Goal: Transaction & Acquisition: Download file/media

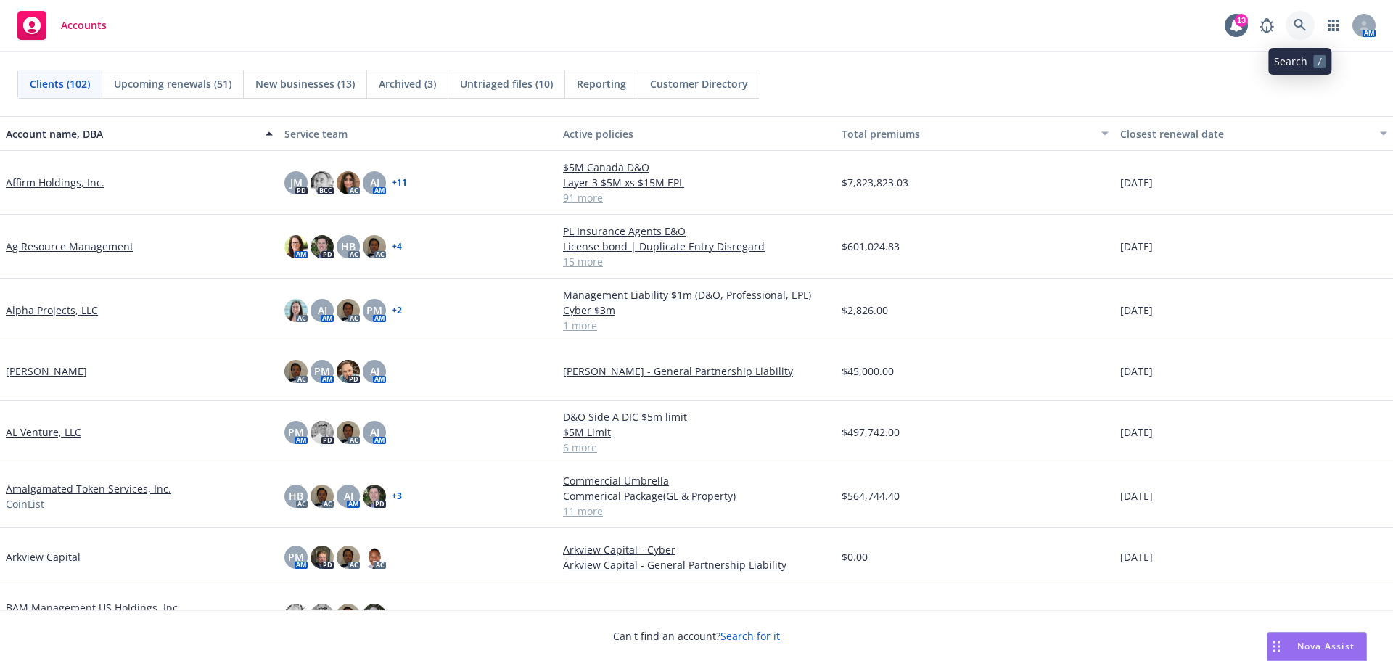
click at [1298, 28] on icon at bounding box center [1299, 25] width 13 height 13
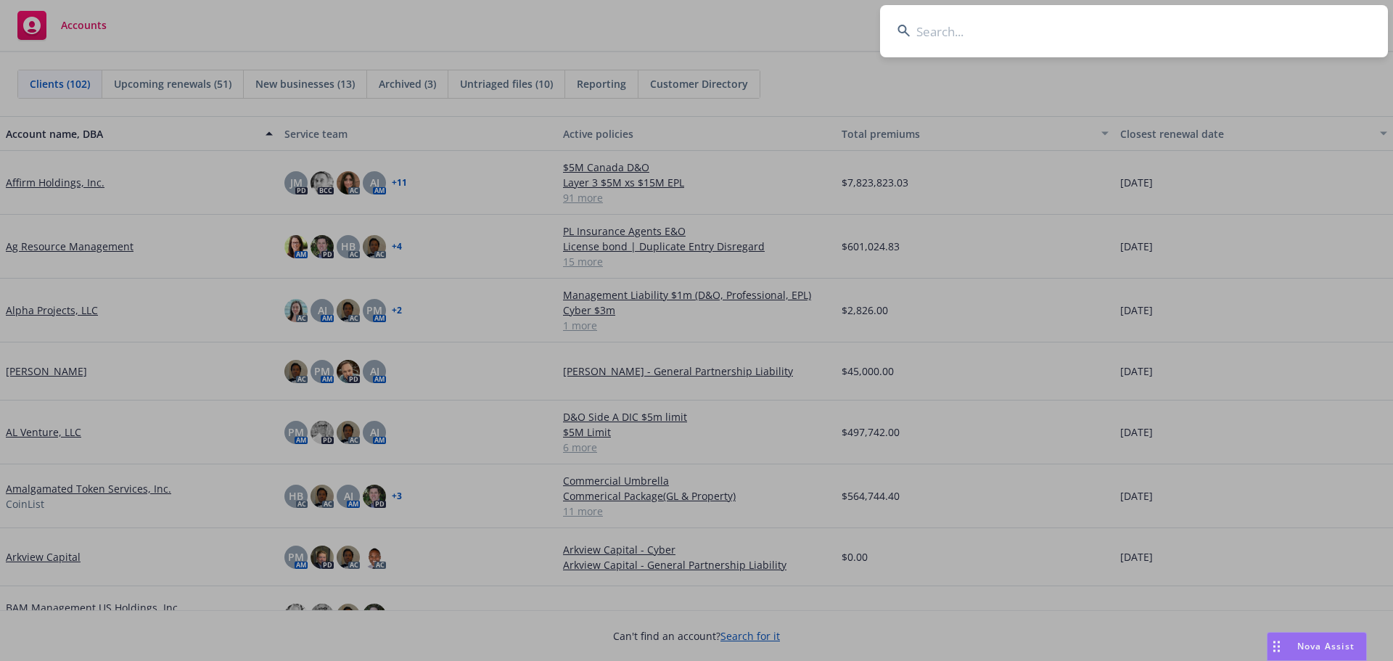
type input "w"
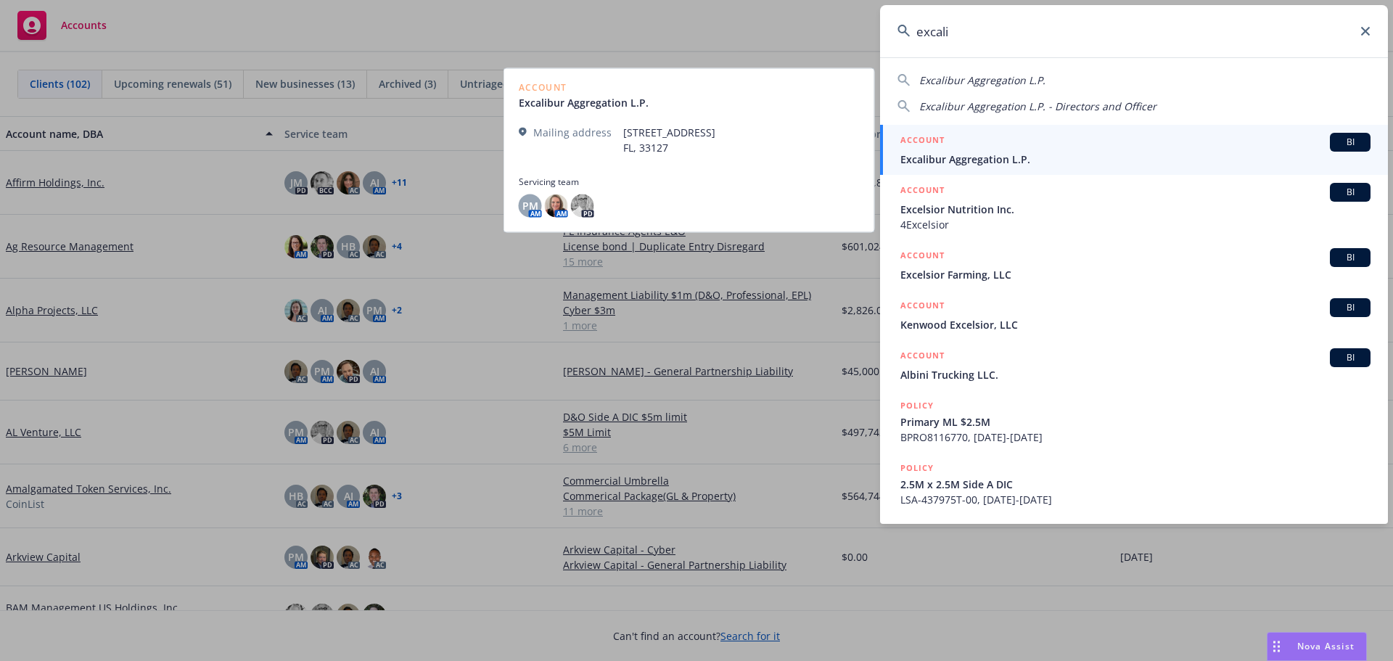
type input "excali"
click at [986, 158] on span "Excalibur Aggregation L.P." at bounding box center [1135, 159] width 470 height 15
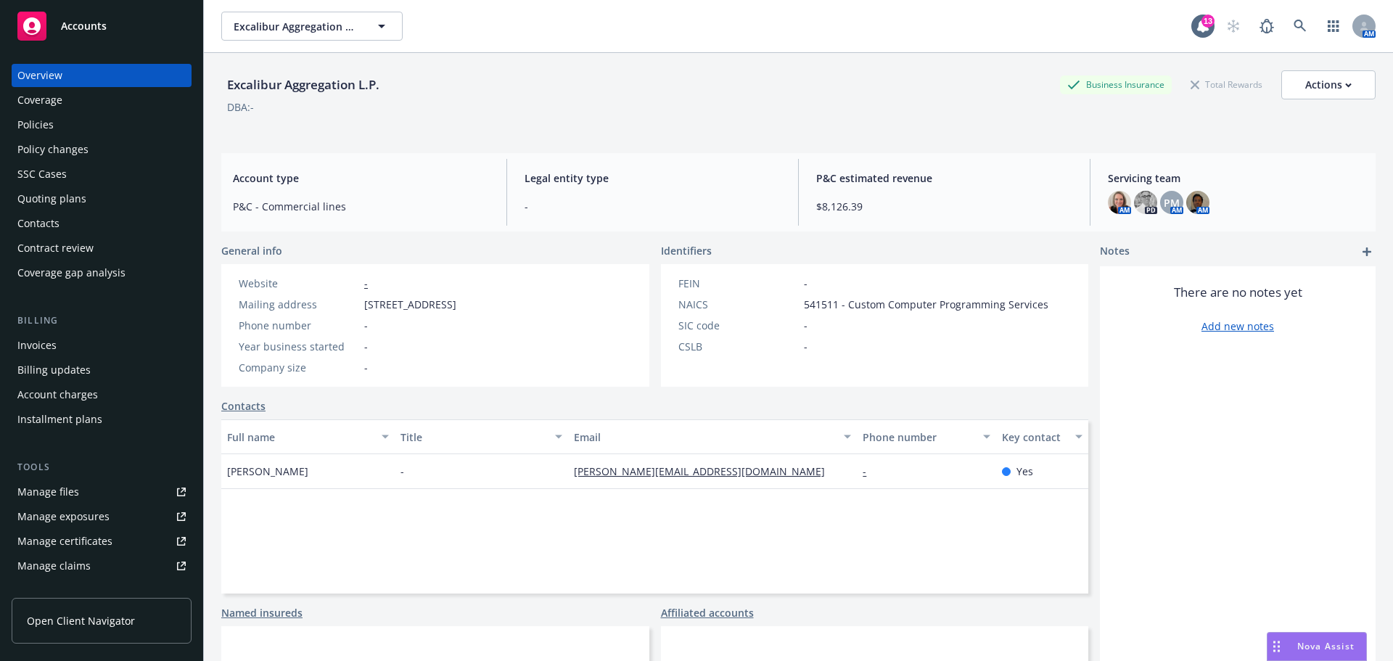
click at [39, 127] on div "Policies" at bounding box center [35, 124] width 36 height 23
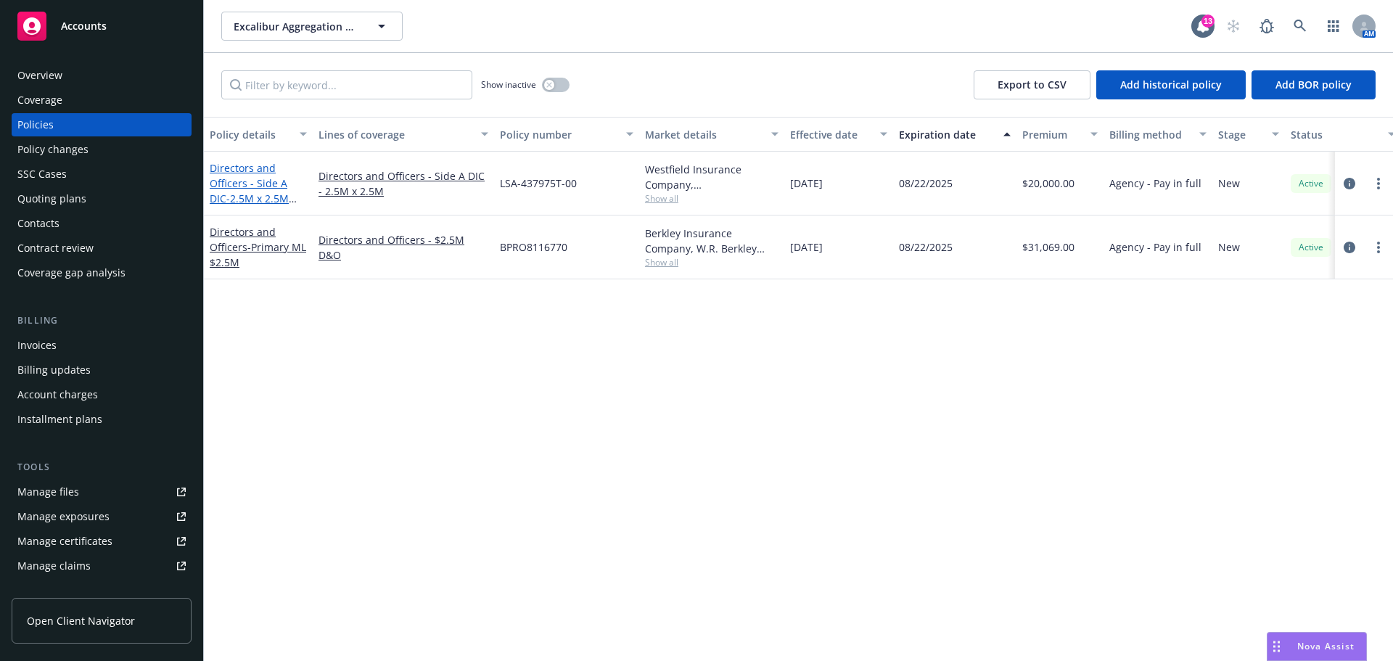
click at [253, 189] on link "Directors and Officers - Side A DIC - 2.5M x 2.5M Side A DIC" at bounding box center [249, 190] width 79 height 59
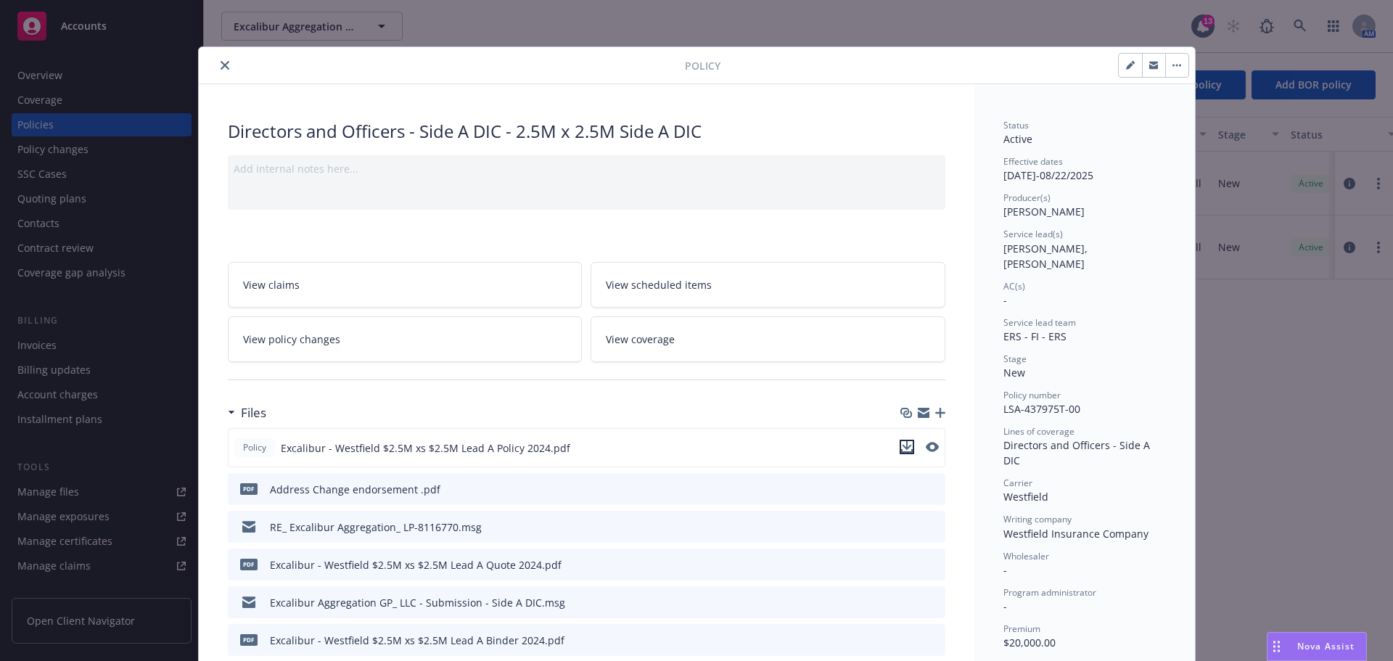
click at [902, 451] on icon "download file" at bounding box center [907, 447] width 12 height 12
click at [221, 64] on icon "close" at bounding box center [225, 65] width 9 height 9
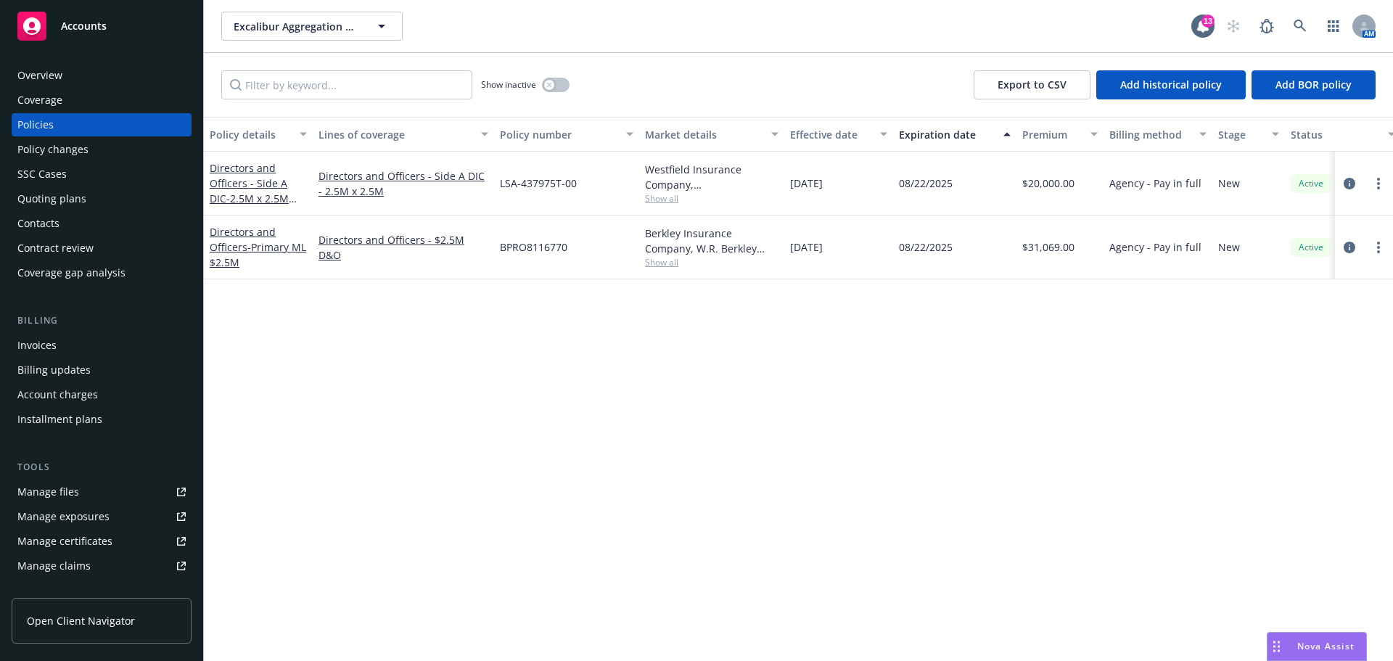
click at [85, 27] on span "Accounts" at bounding box center [84, 26] width 46 height 12
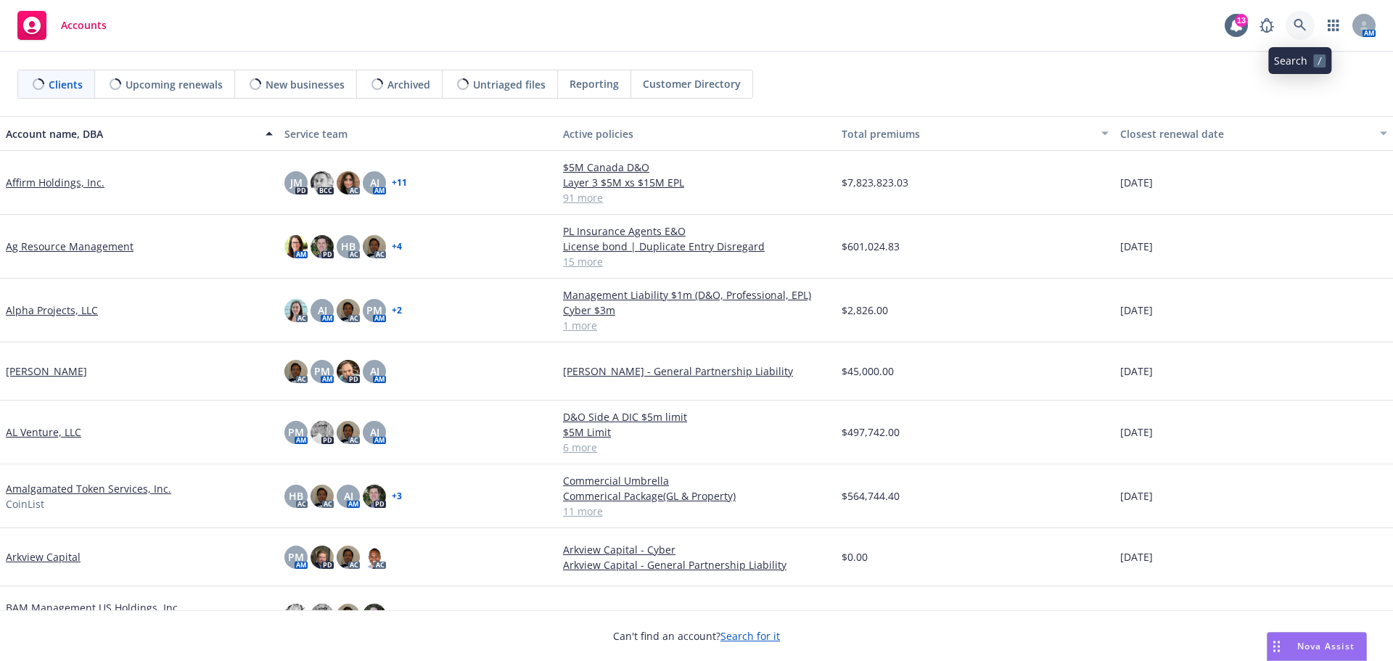
click at [1300, 19] on icon at bounding box center [1299, 25] width 13 height 13
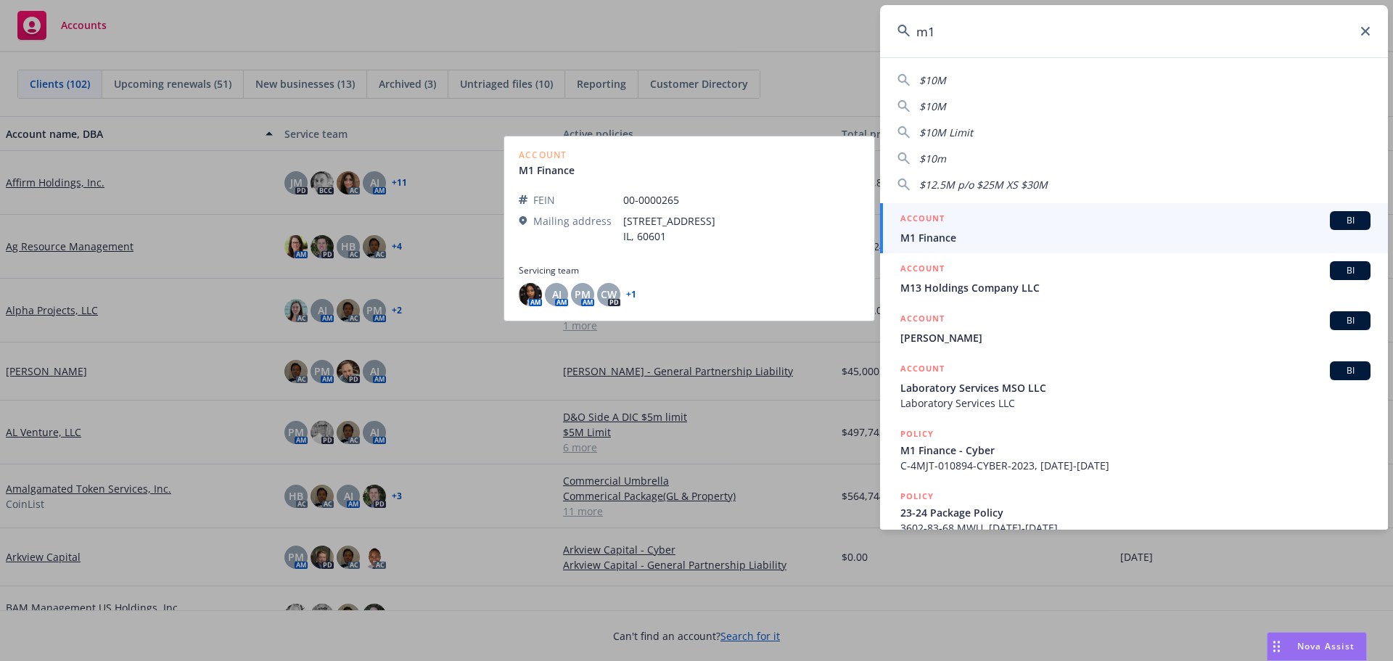
type input "m1"
click at [934, 235] on span "M1 Finance" at bounding box center [1135, 237] width 470 height 15
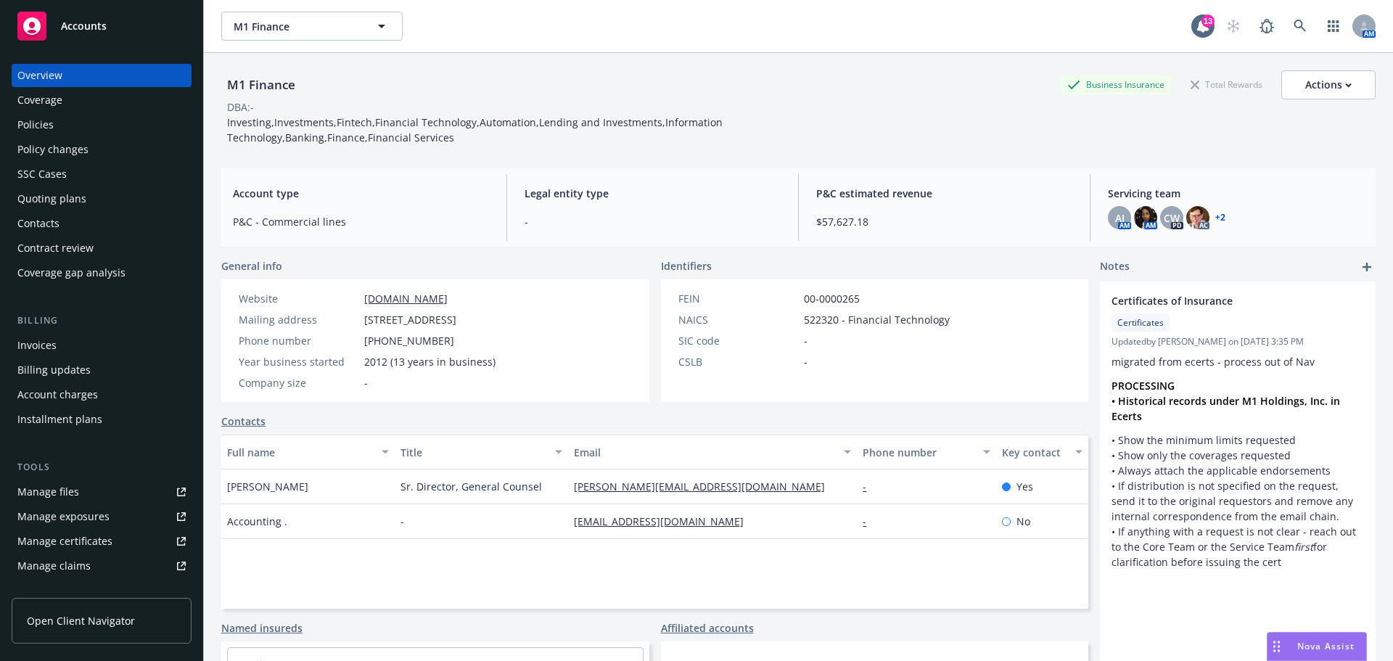
click at [44, 118] on div "Policies" at bounding box center [35, 124] width 36 height 23
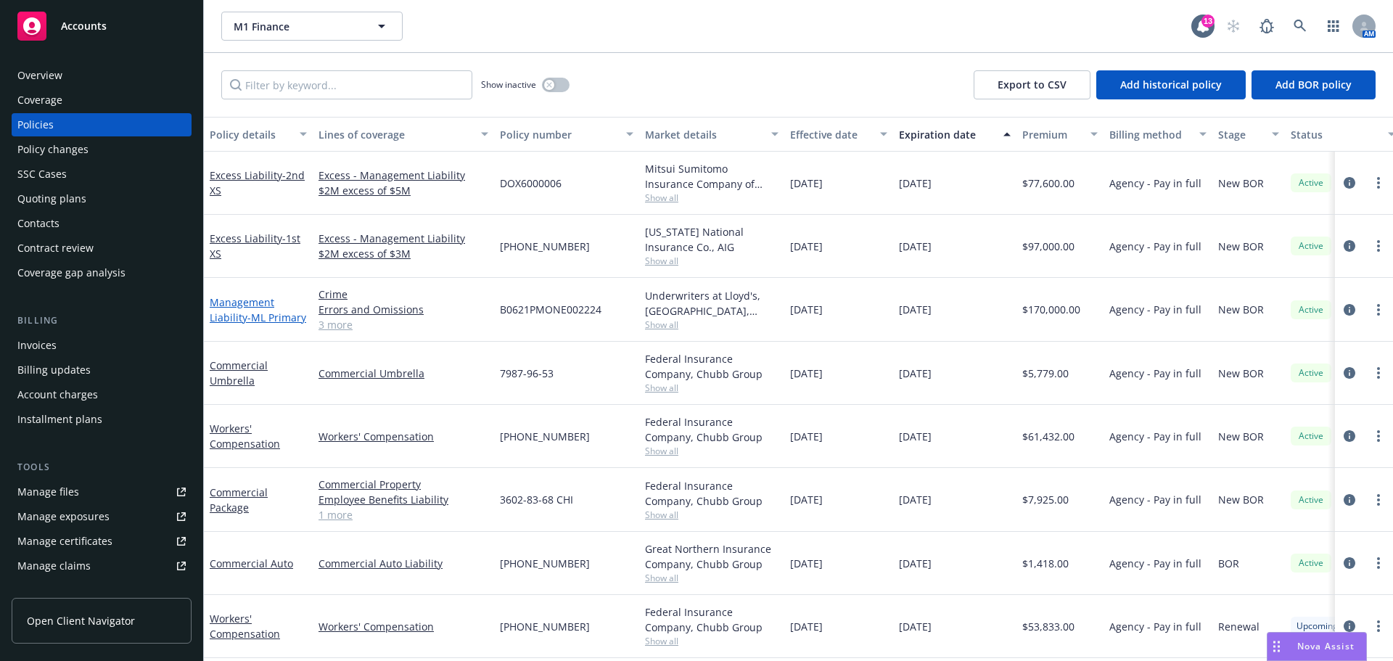
click at [242, 313] on link "Management Liability - ML Primary" at bounding box center [258, 309] width 96 height 29
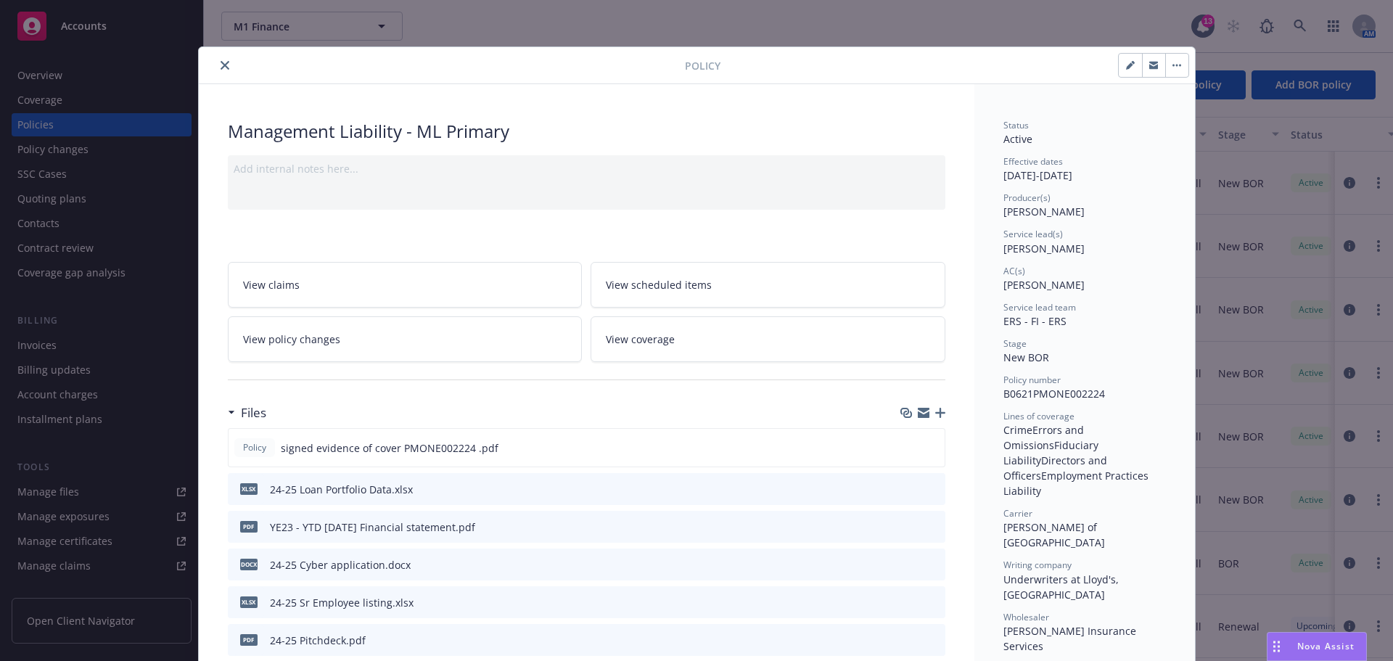
click at [222, 65] on icon "close" at bounding box center [225, 65] width 9 height 9
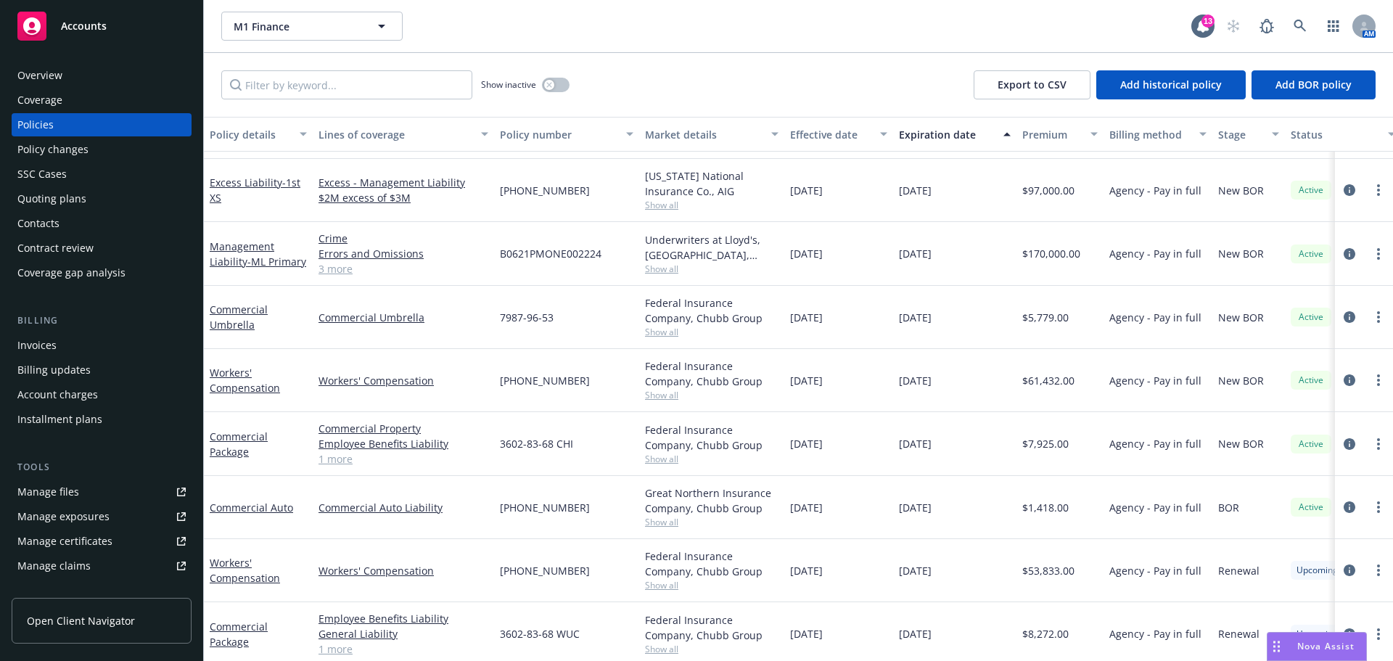
scroll to position [72, 0]
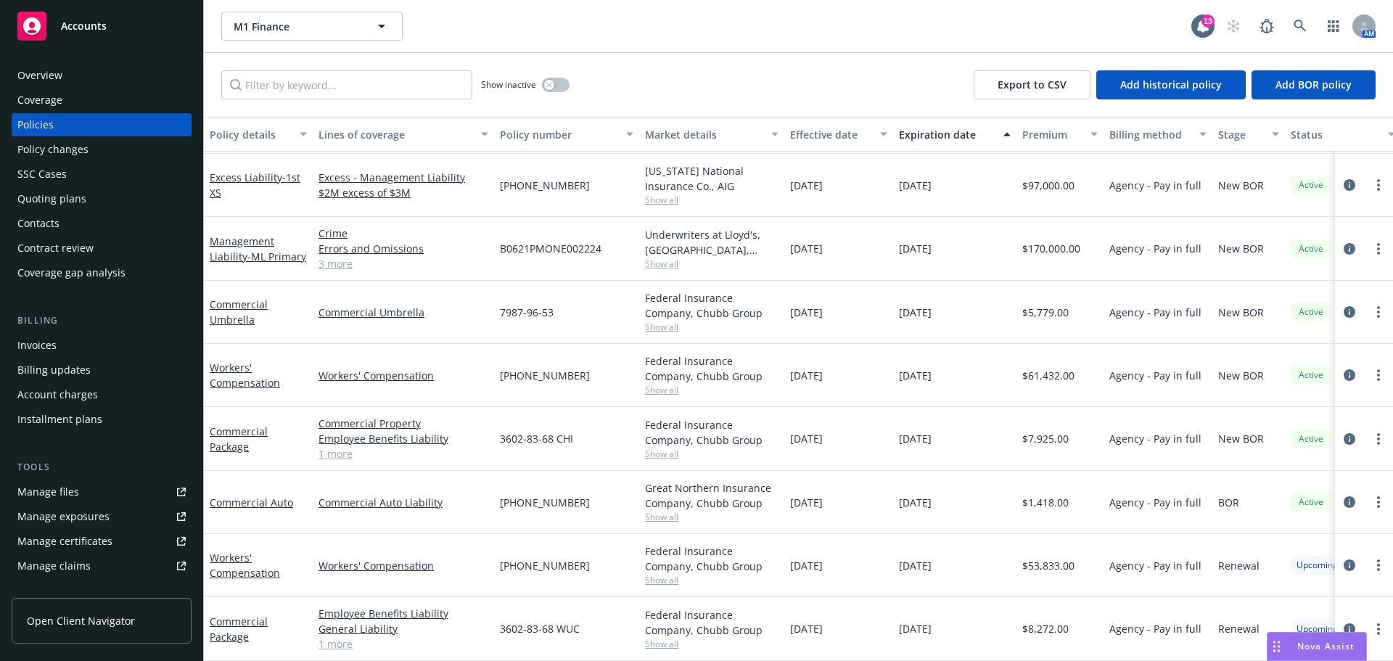
click at [72, 36] on div "Accounts" at bounding box center [101, 26] width 168 height 29
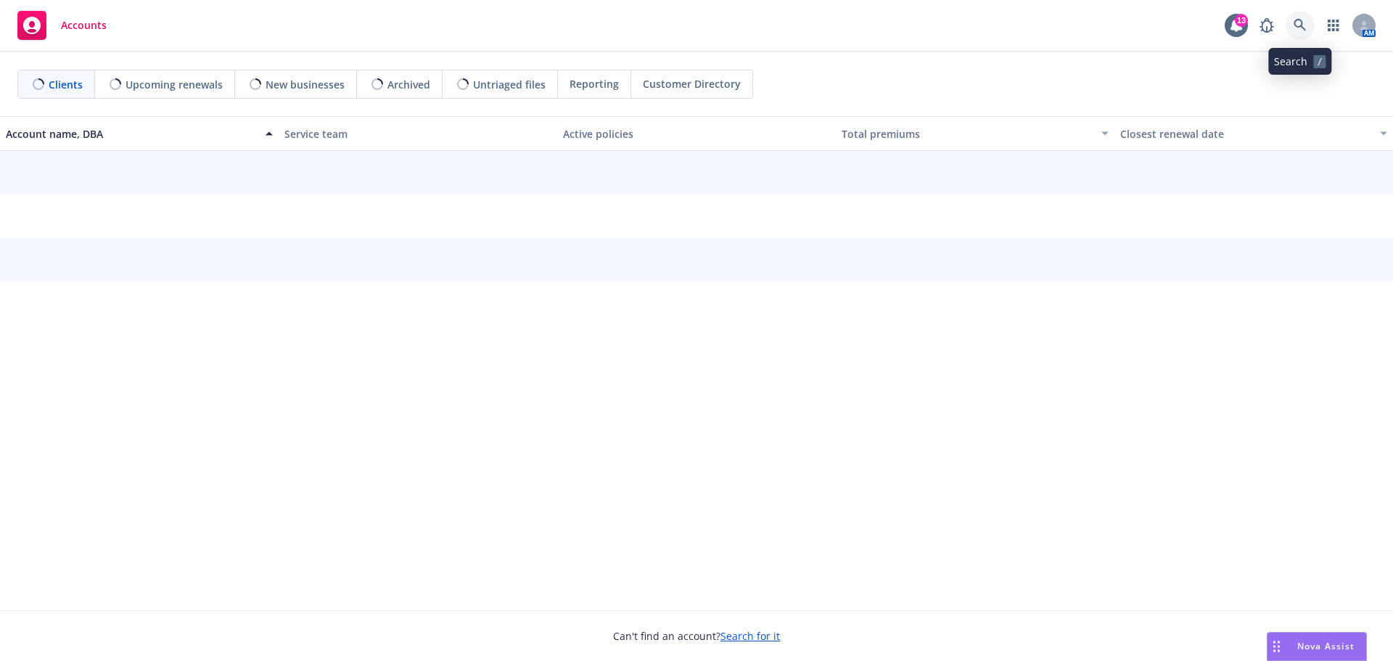
click at [1301, 27] on icon at bounding box center [1299, 25] width 13 height 13
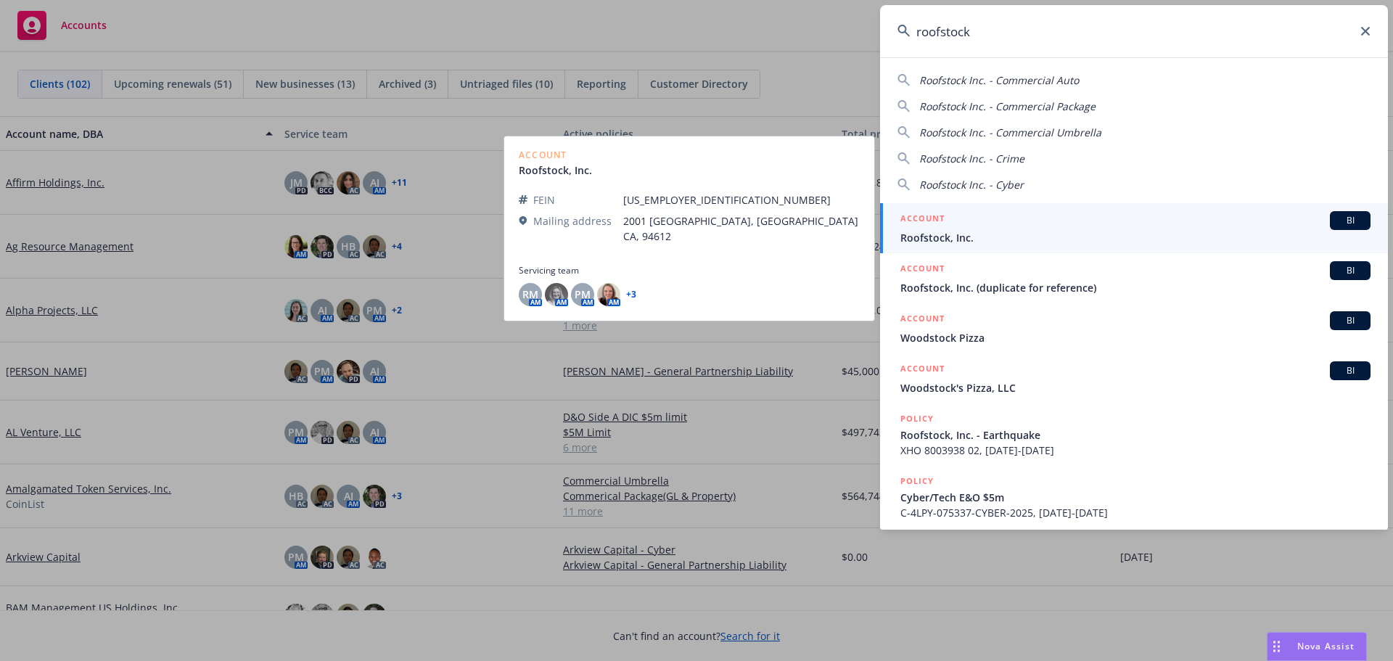
type input "roofstock"
click at [953, 233] on span "Roofstock, Inc." at bounding box center [1135, 237] width 470 height 15
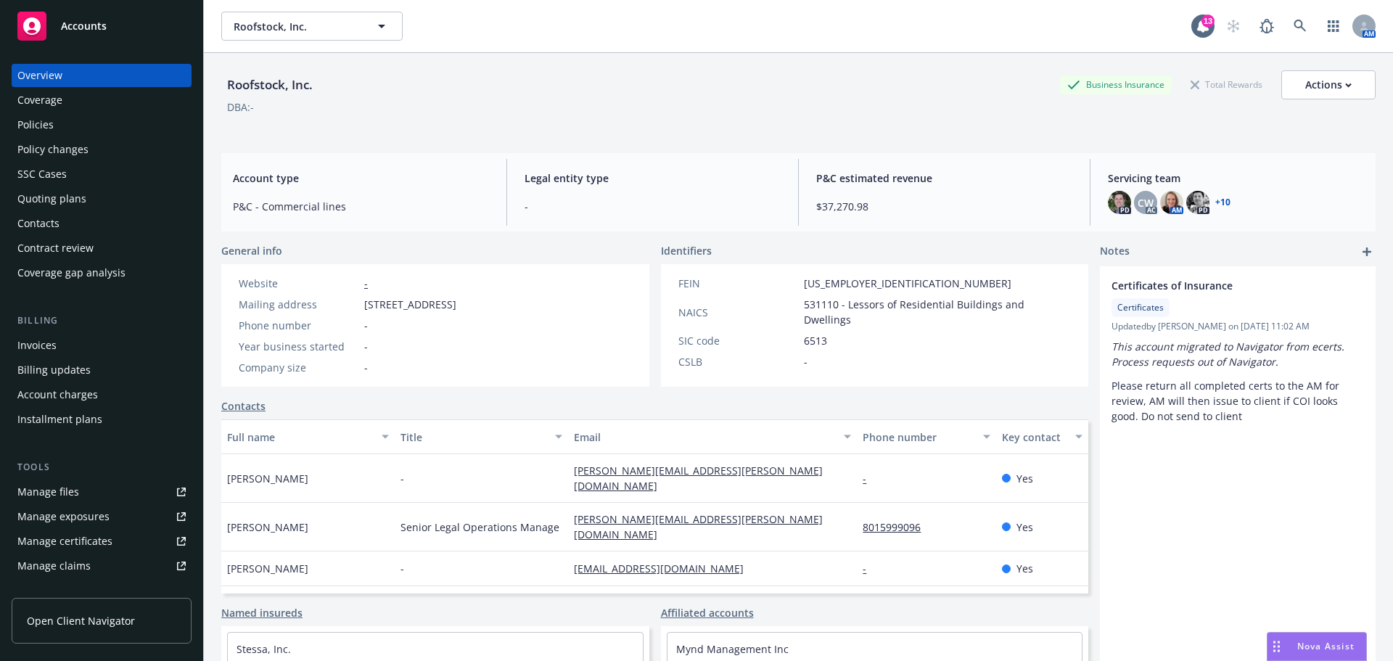
click at [37, 123] on div "Policies" at bounding box center [35, 124] width 36 height 23
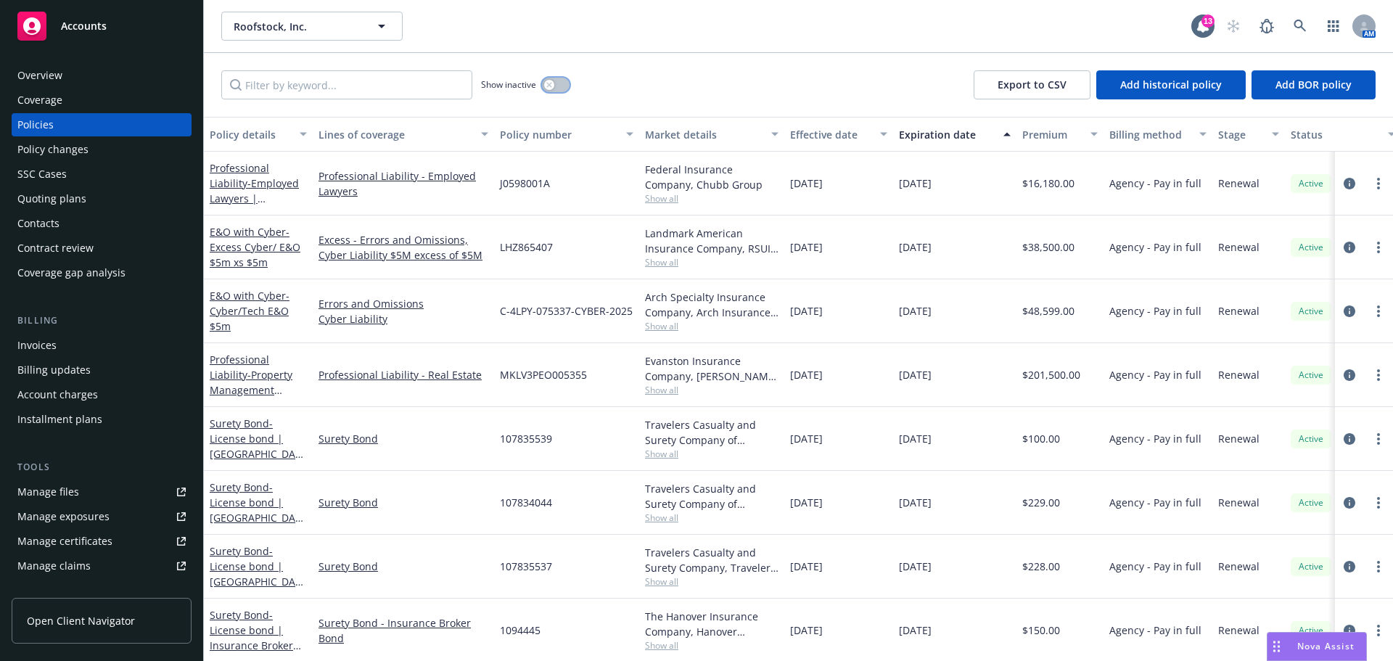
click at [561, 90] on button "button" at bounding box center [556, 85] width 28 height 15
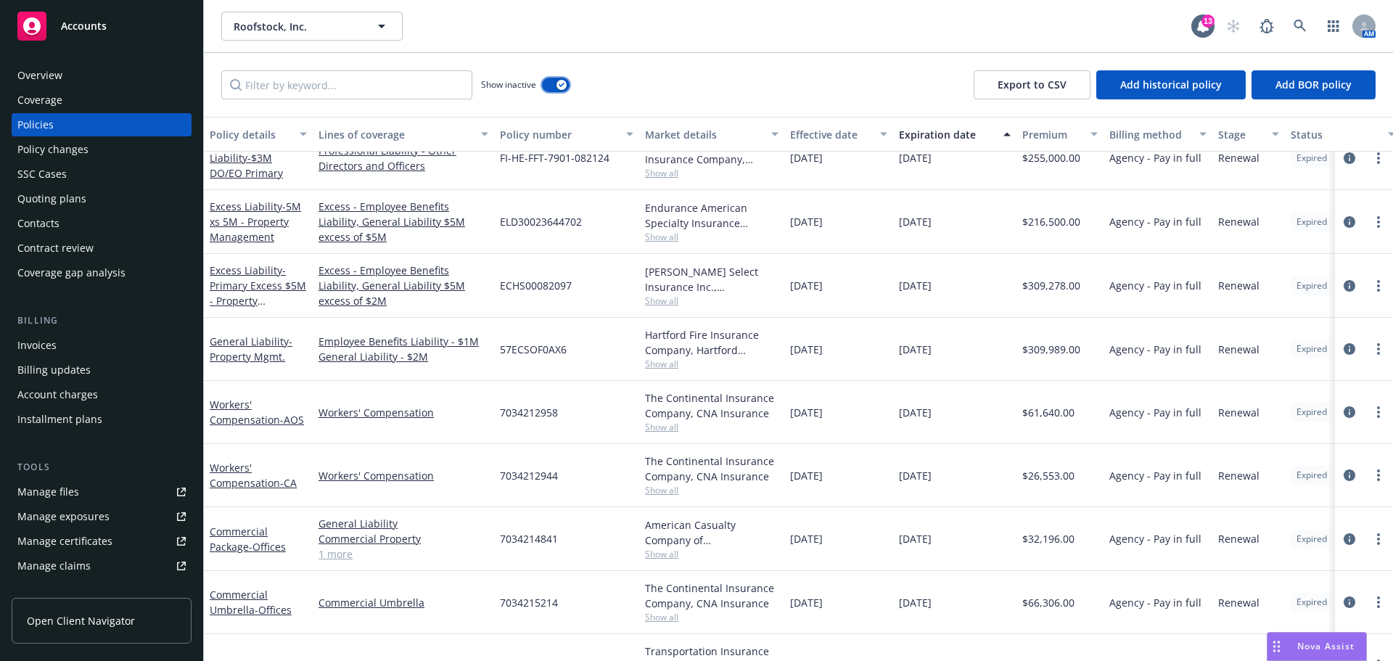
scroll to position [5078, 0]
click at [264, 170] on span "- $3M DO/EO Primary" at bounding box center [246, 167] width 73 height 29
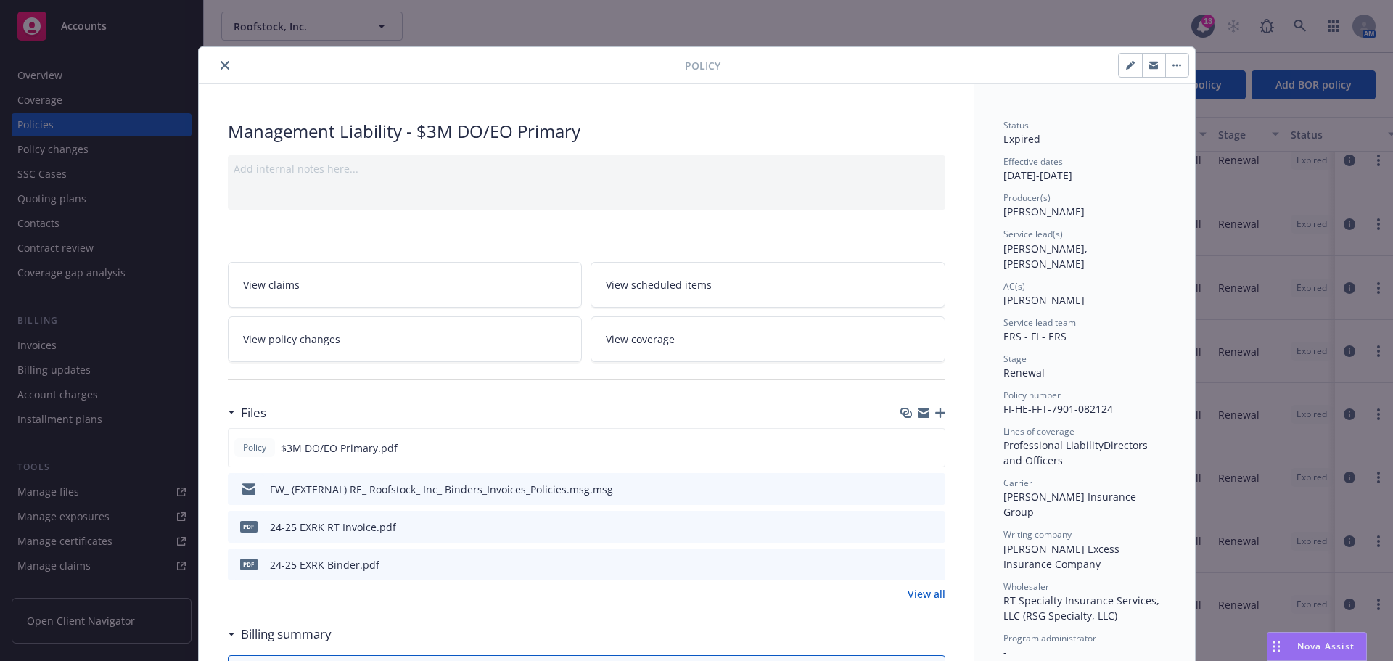
click at [216, 60] on button "close" at bounding box center [224, 65] width 17 height 17
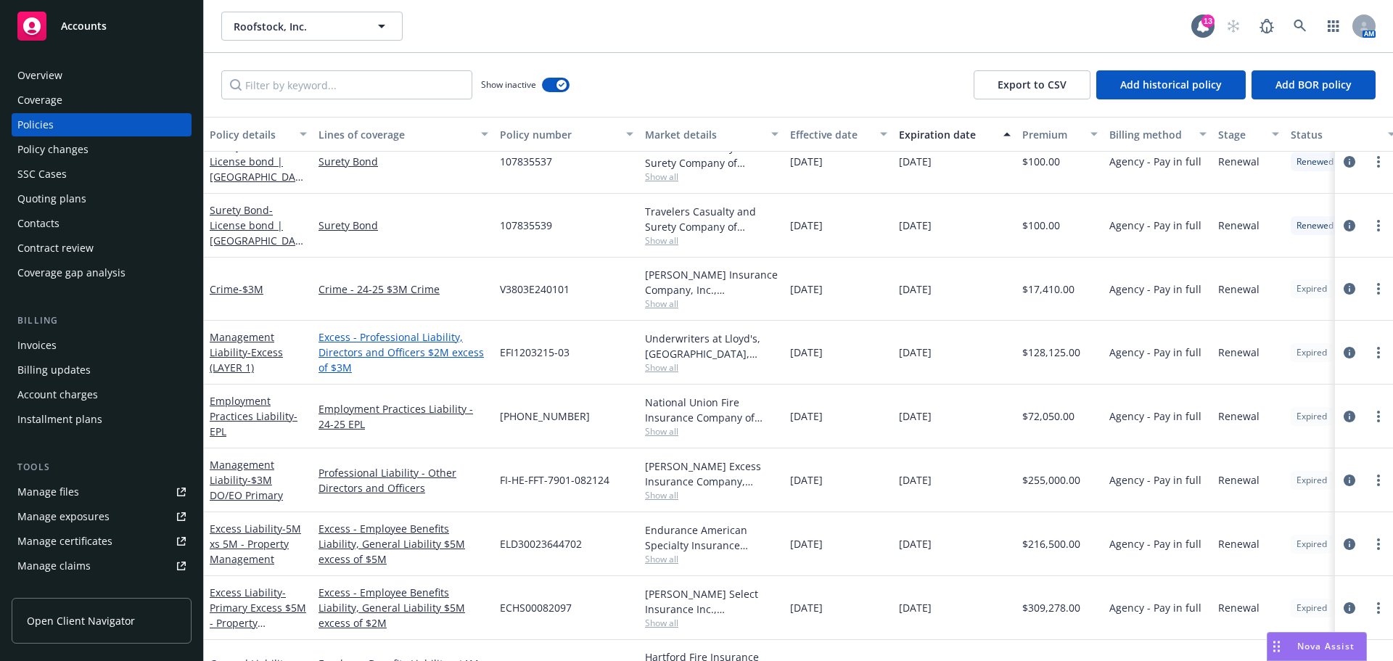
scroll to position [4788, 0]
click at [255, 416] on link "Employment Practices Liability - EPL" at bounding box center [254, 414] width 88 height 44
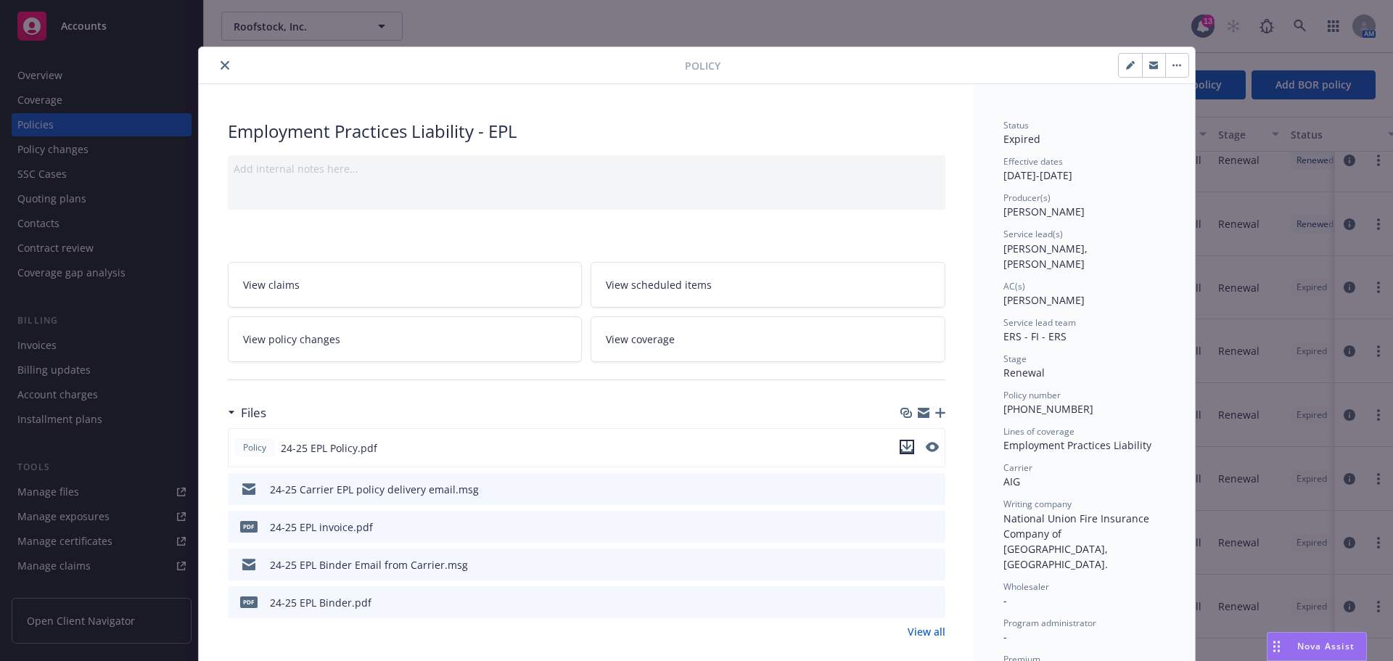
click at [905, 449] on icon "download file" at bounding box center [907, 447] width 12 height 12
click at [222, 67] on icon "close" at bounding box center [225, 65] width 9 height 9
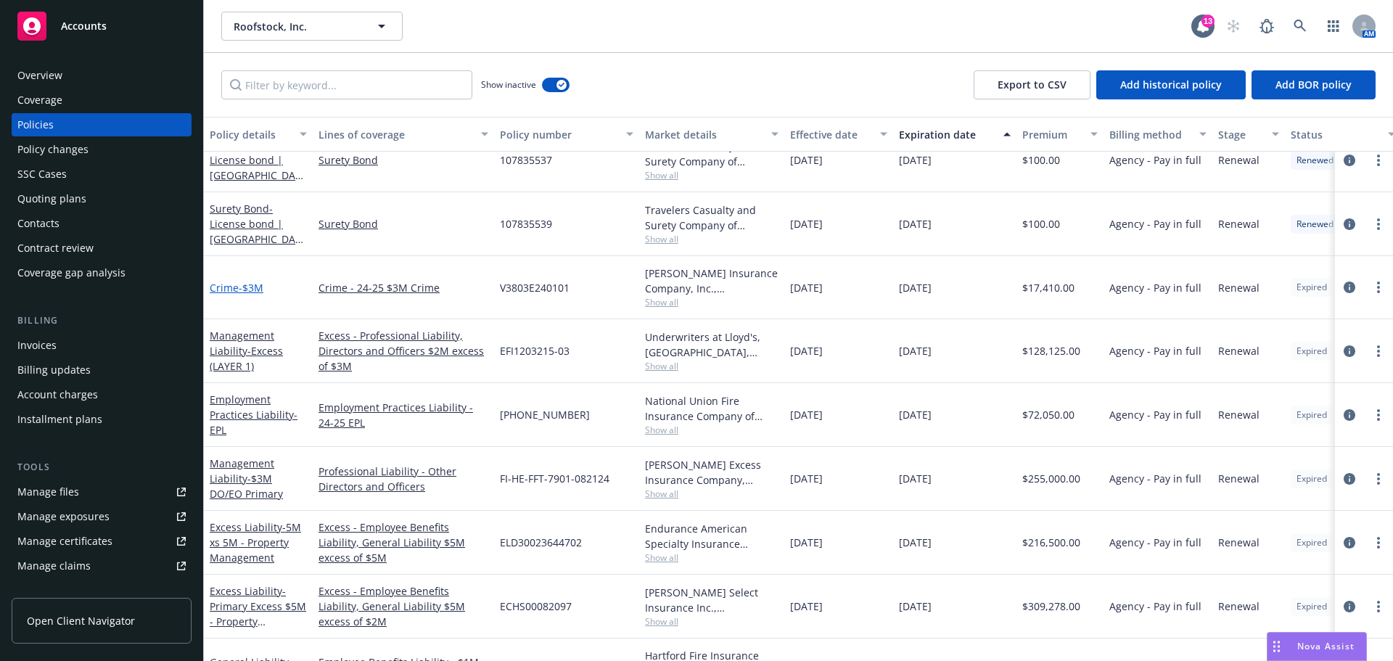
click at [239, 287] on span "- $3M" at bounding box center [251, 288] width 25 height 14
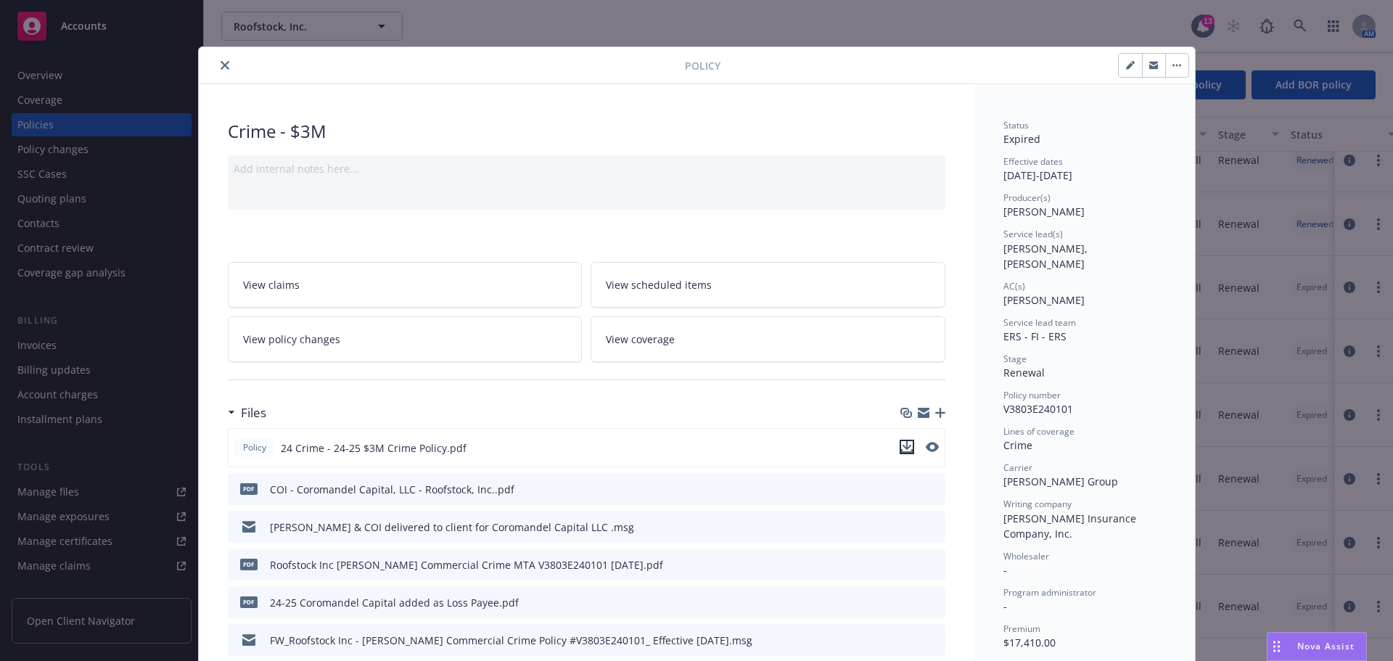
click at [901, 451] on icon "download file" at bounding box center [907, 451] width 12 height 4
click at [221, 65] on icon "close" at bounding box center [225, 65] width 9 height 9
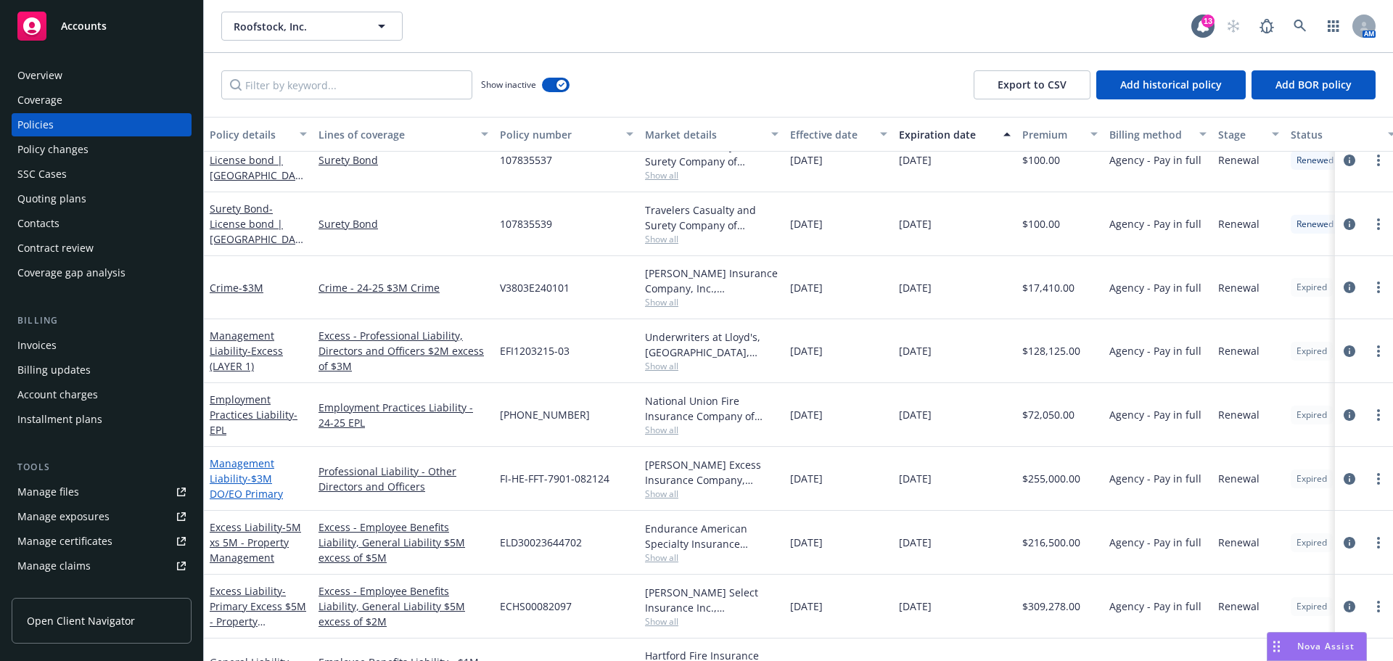
click at [241, 480] on link "Management Liability - $3M DO/EO Primary" at bounding box center [246, 478] width 73 height 44
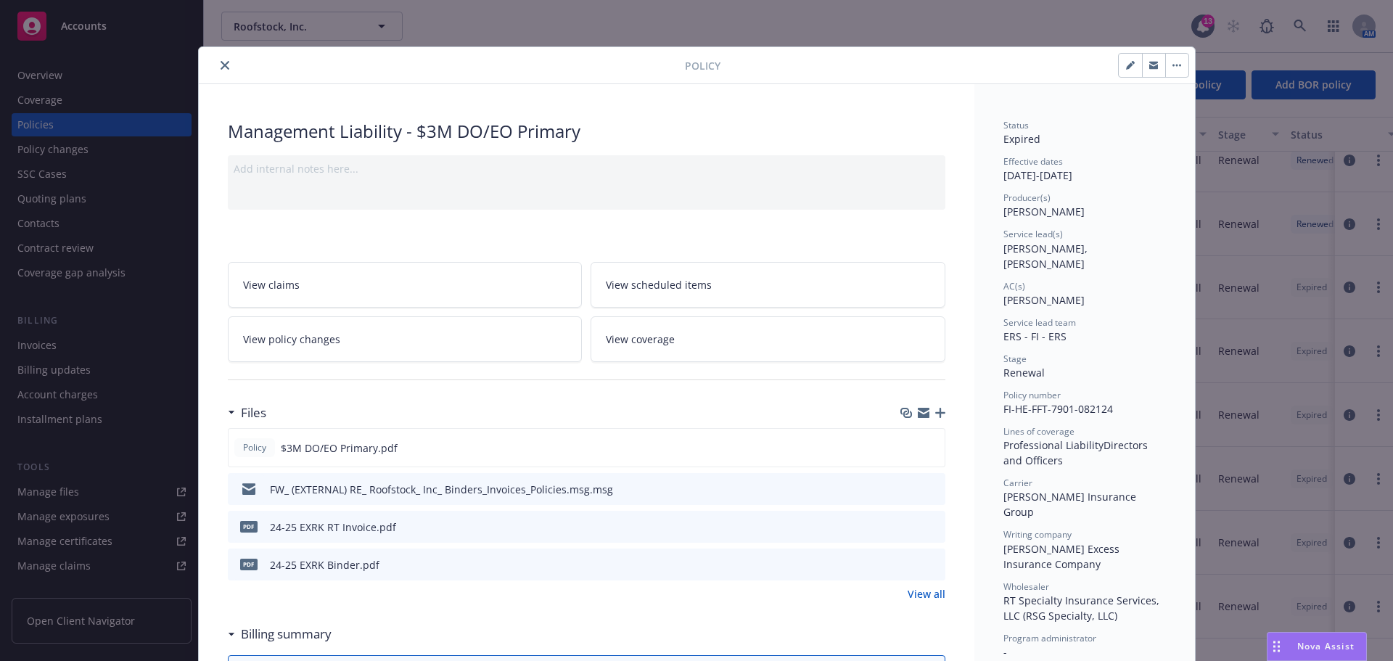
scroll to position [44, 0]
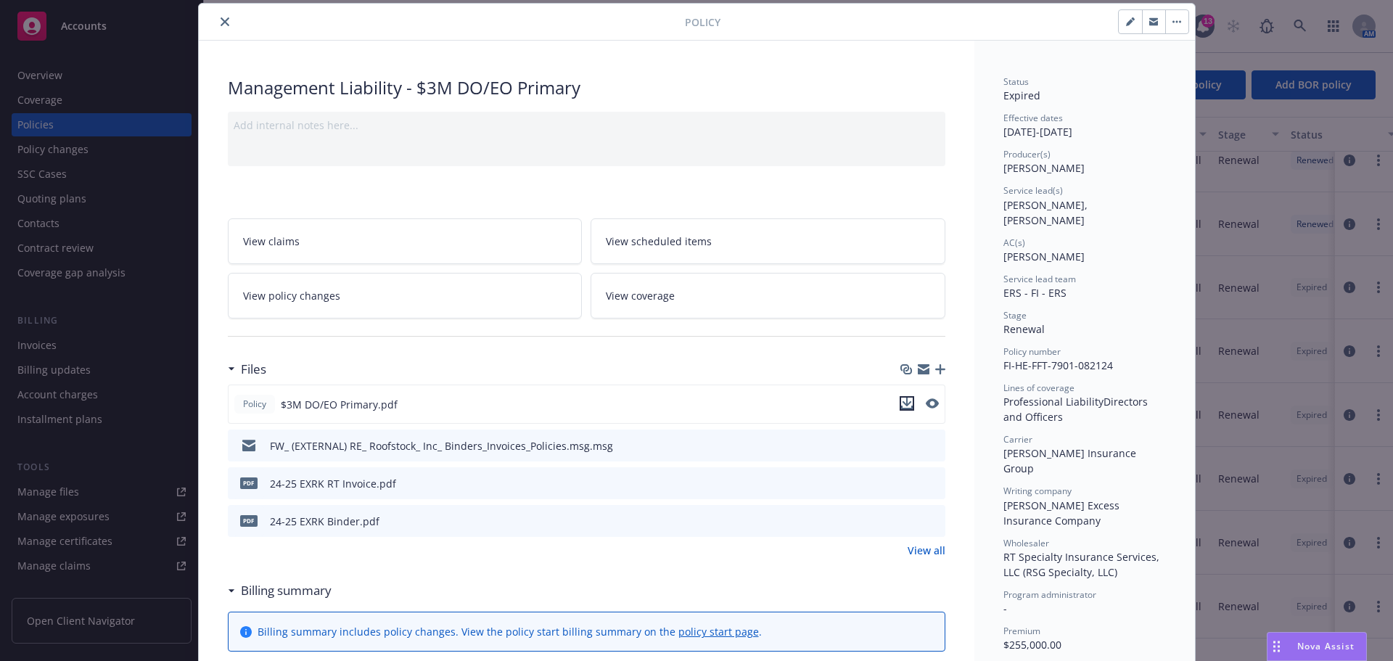
click at [902, 405] on icon "download file" at bounding box center [907, 404] width 12 height 12
click at [221, 22] on icon "close" at bounding box center [225, 21] width 9 height 9
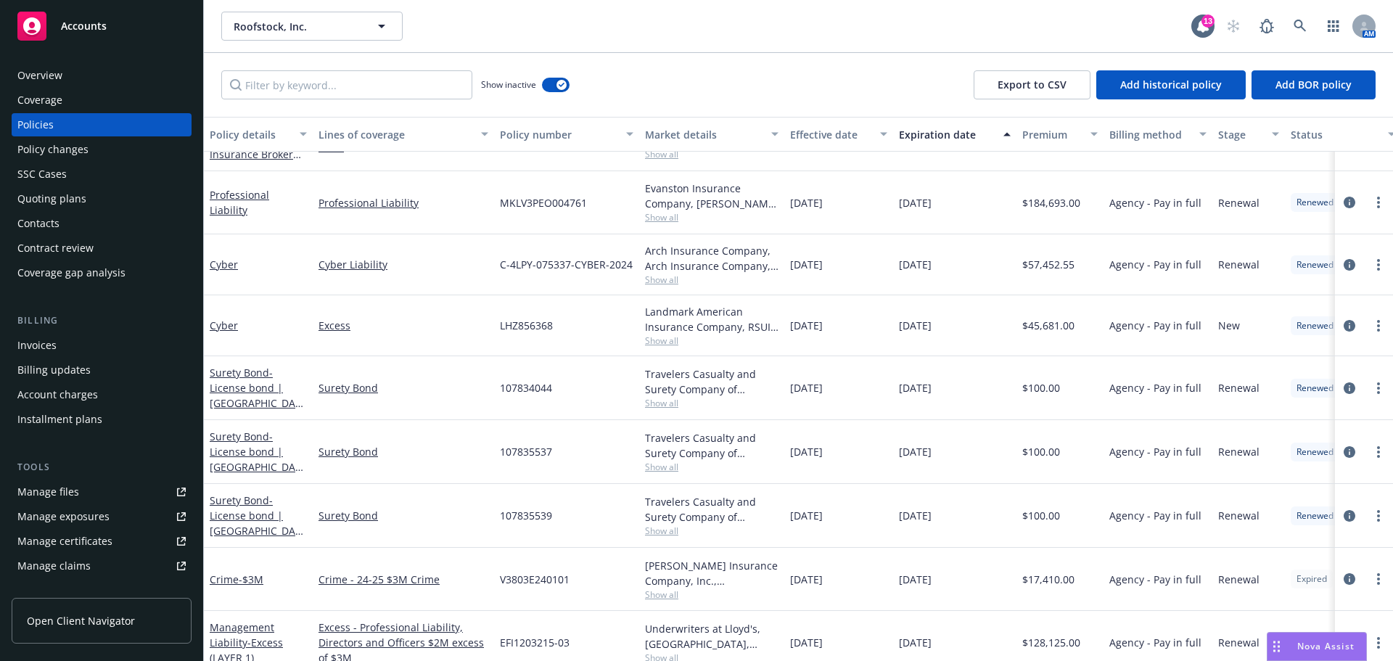
scroll to position [4498, 0]
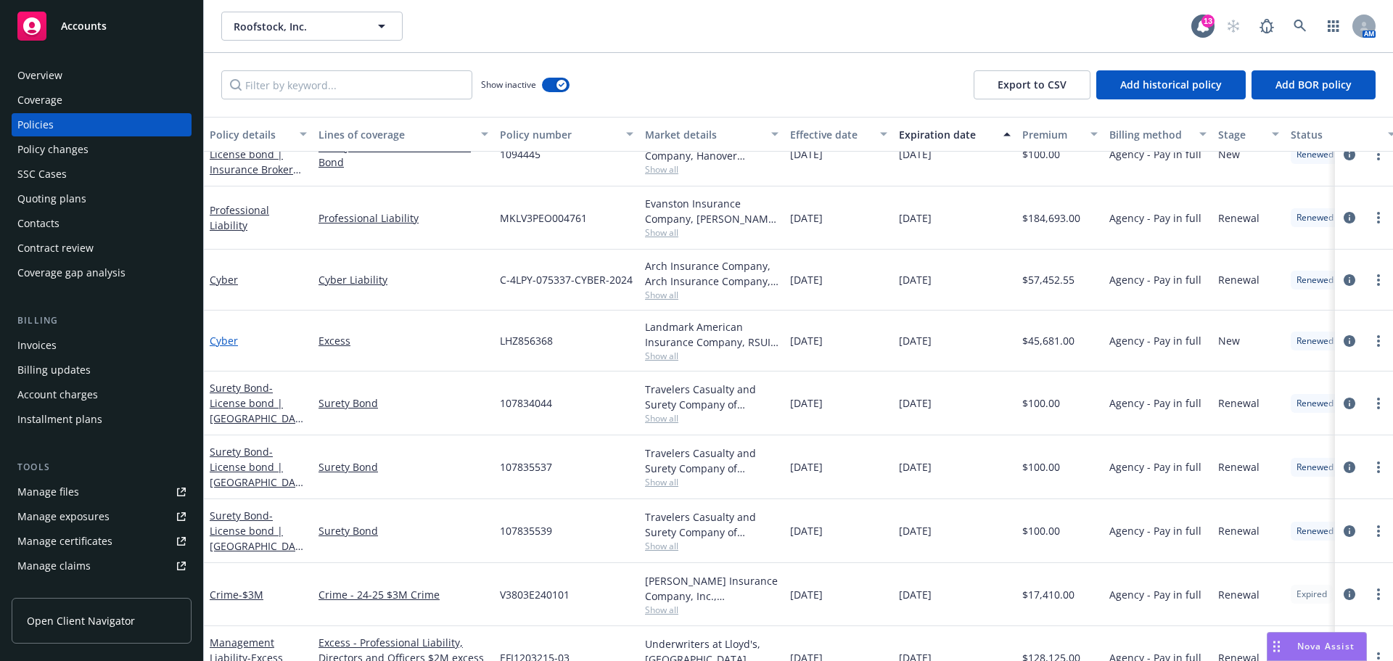
click at [221, 340] on link "Cyber" at bounding box center [224, 341] width 28 height 14
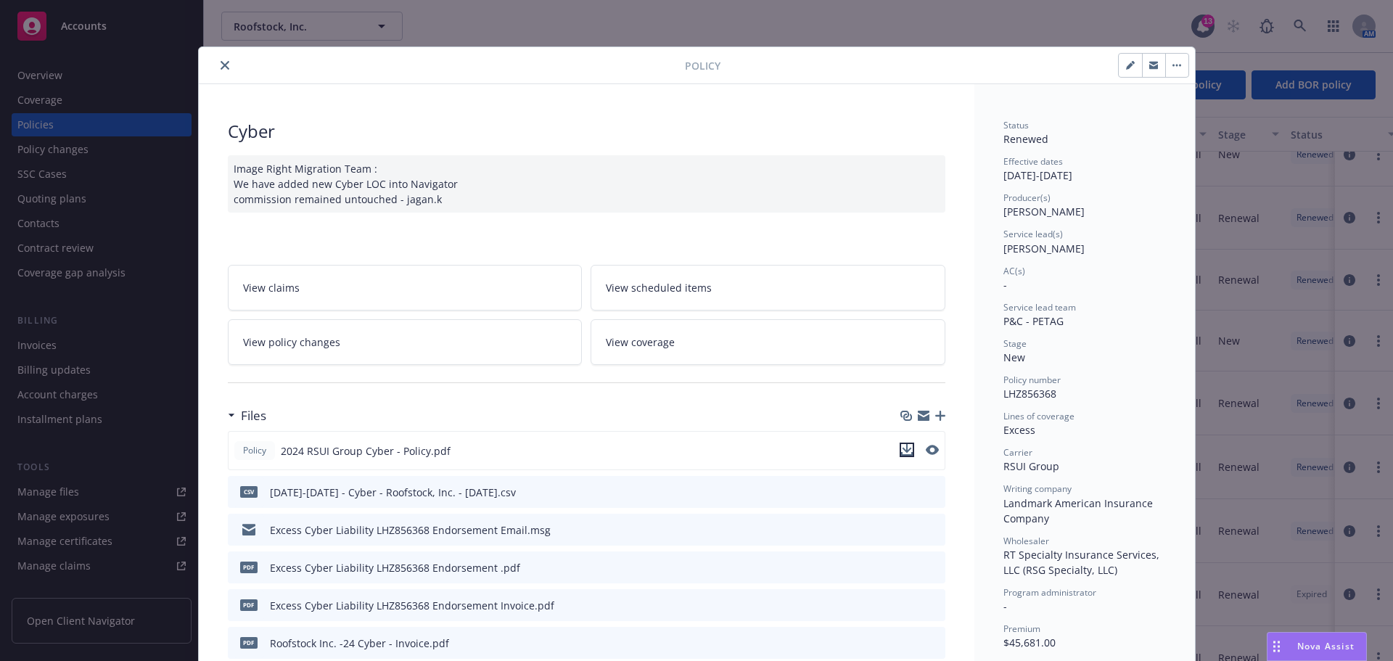
click at [901, 451] on icon "download file" at bounding box center [907, 450] width 12 height 12
click at [223, 66] on icon "close" at bounding box center [225, 65] width 9 height 9
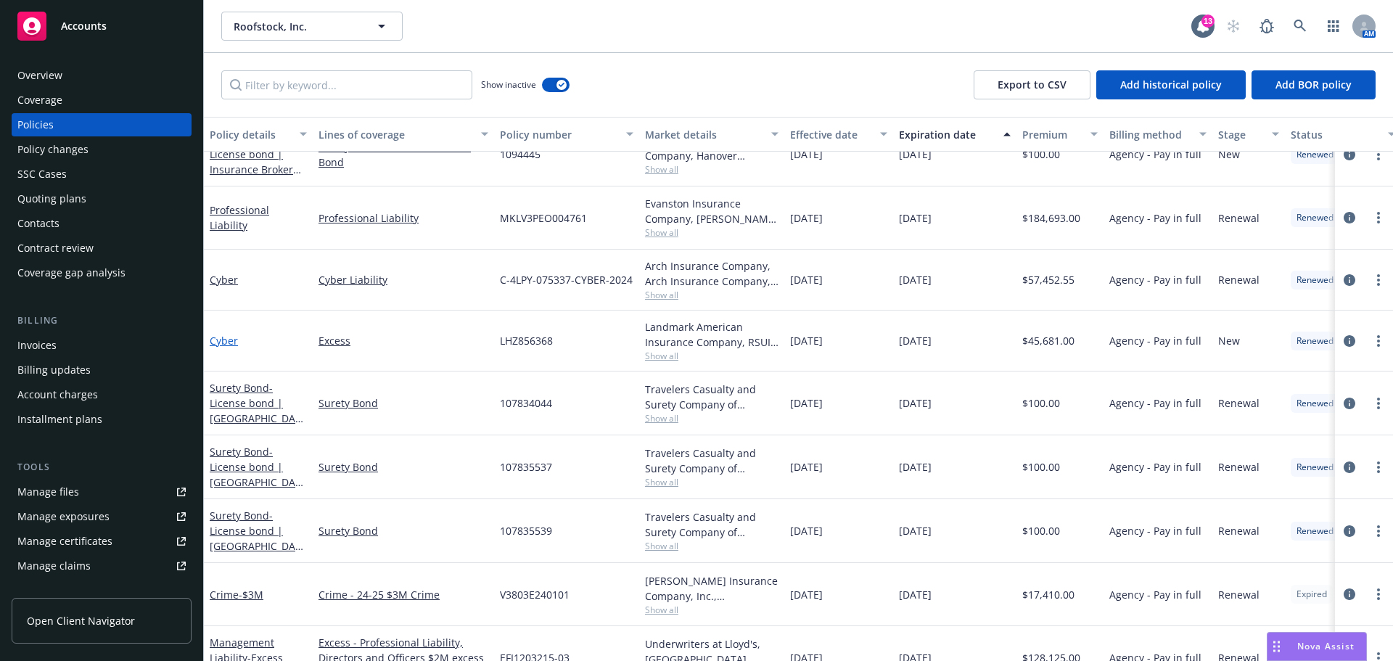
click at [226, 342] on link "Cyber" at bounding box center [224, 341] width 28 height 14
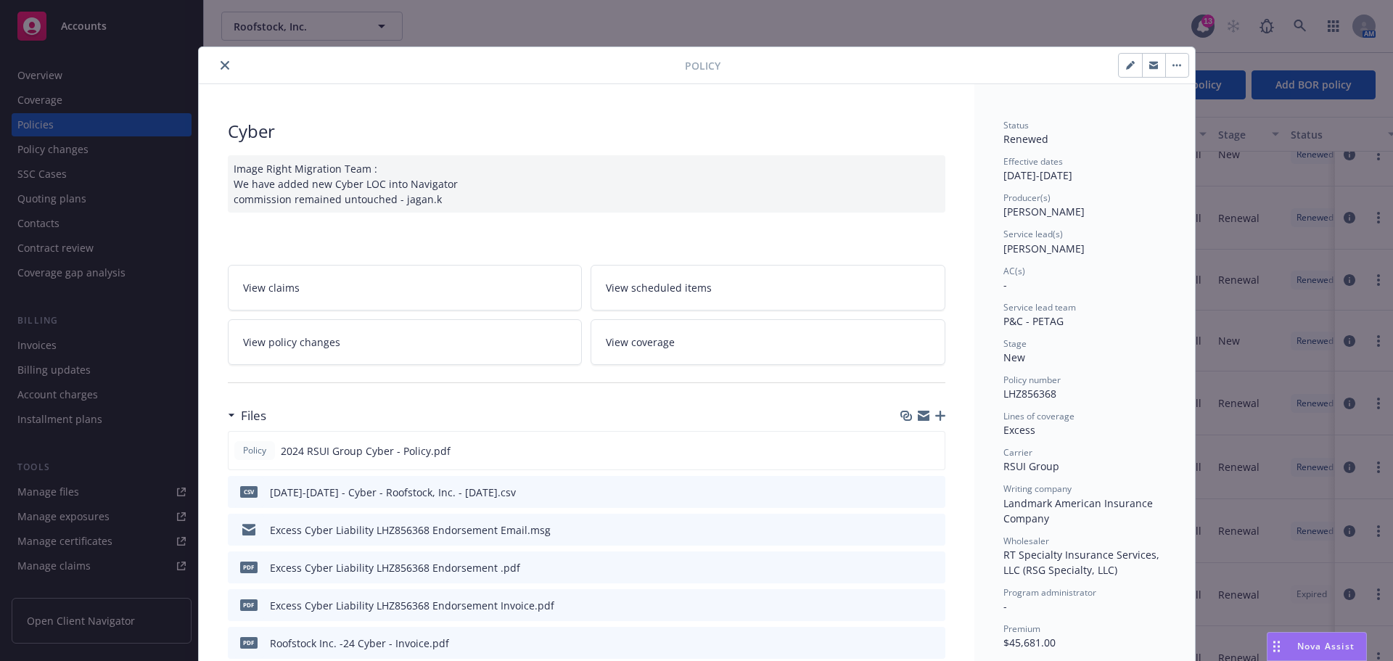
scroll to position [44, 0]
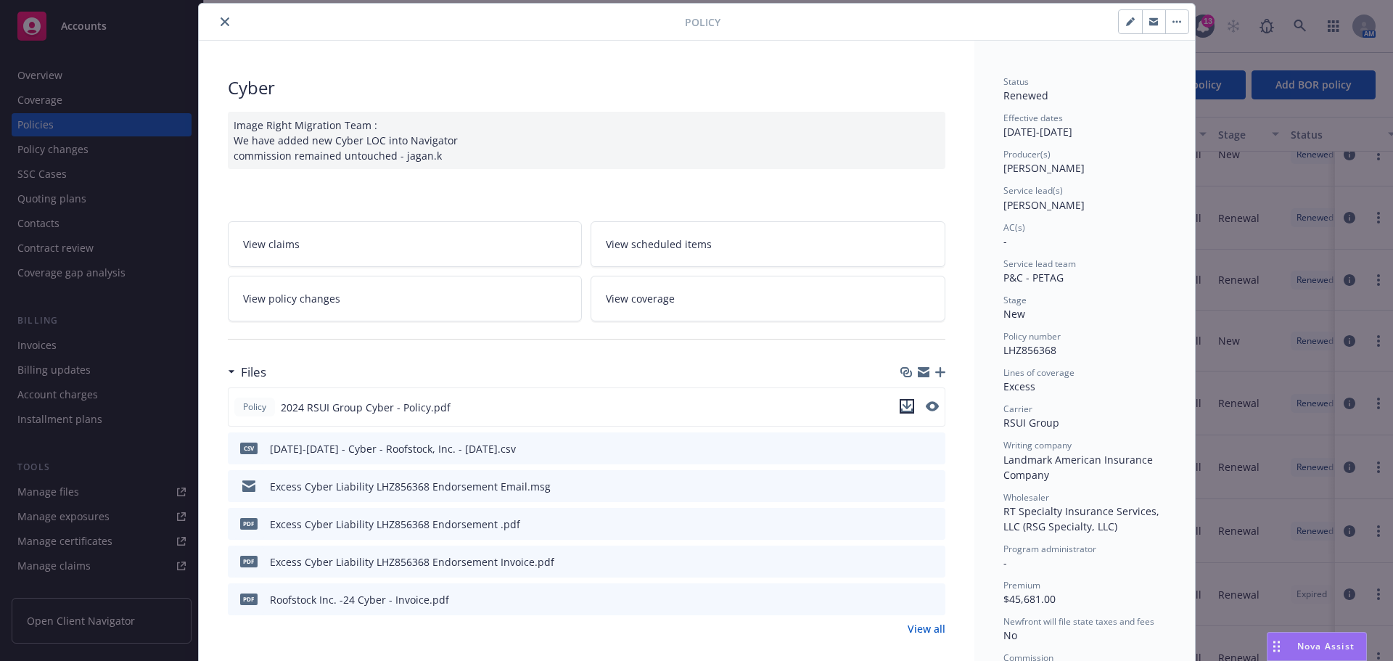
click at [901, 406] on icon "download file" at bounding box center [907, 406] width 12 height 12
click at [221, 20] on icon "close" at bounding box center [225, 21] width 9 height 9
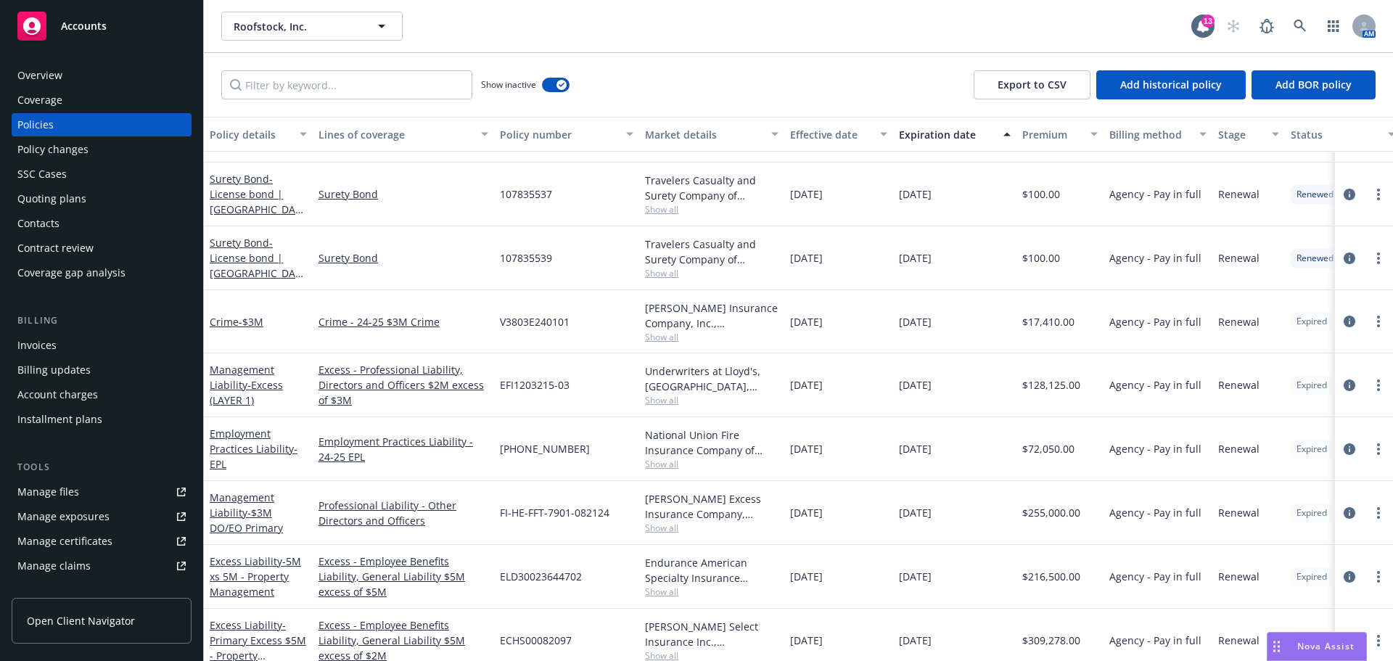
scroll to position [4788, 0]
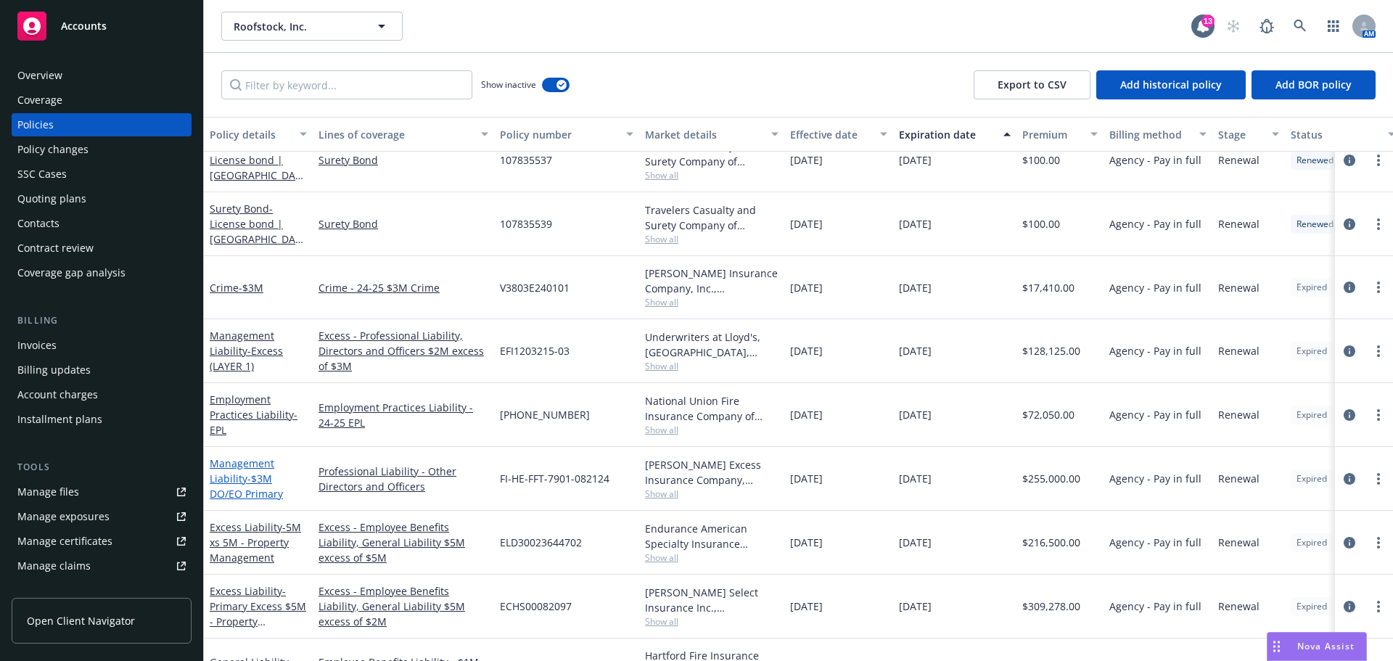
click at [241, 481] on link "Management Liability - $3M DO/EO Primary" at bounding box center [246, 478] width 73 height 44
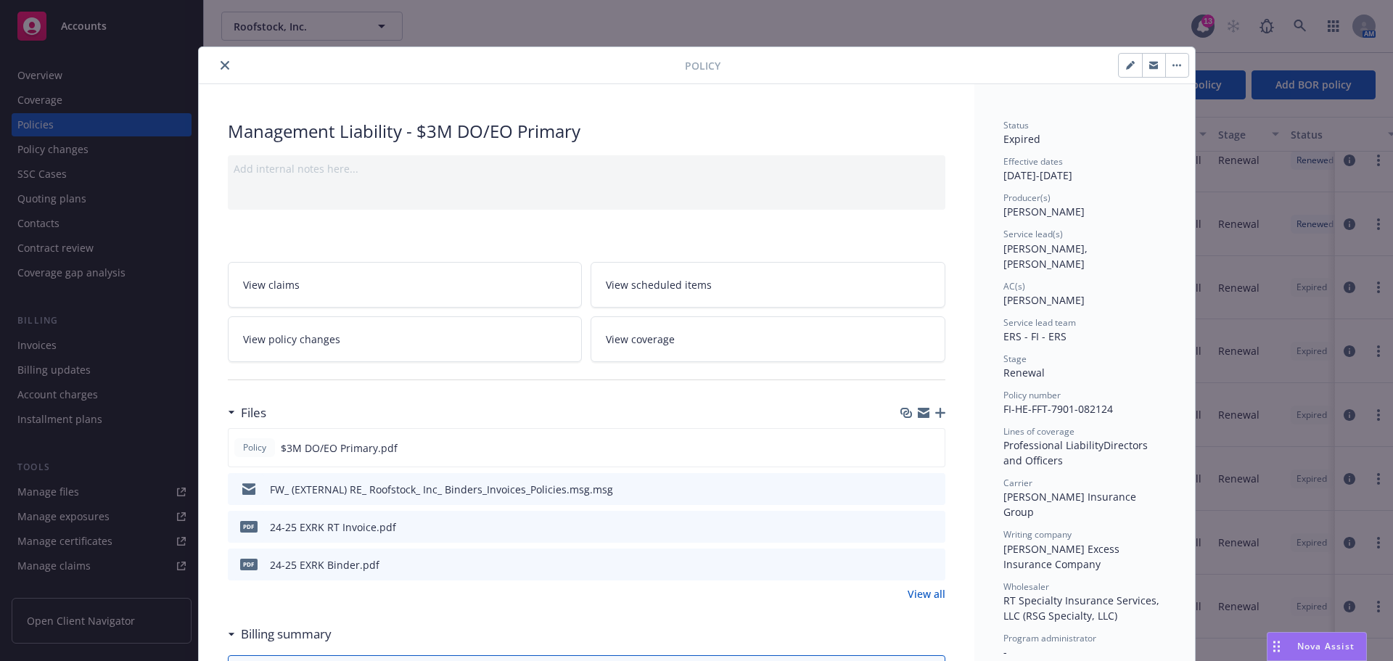
scroll to position [44, 0]
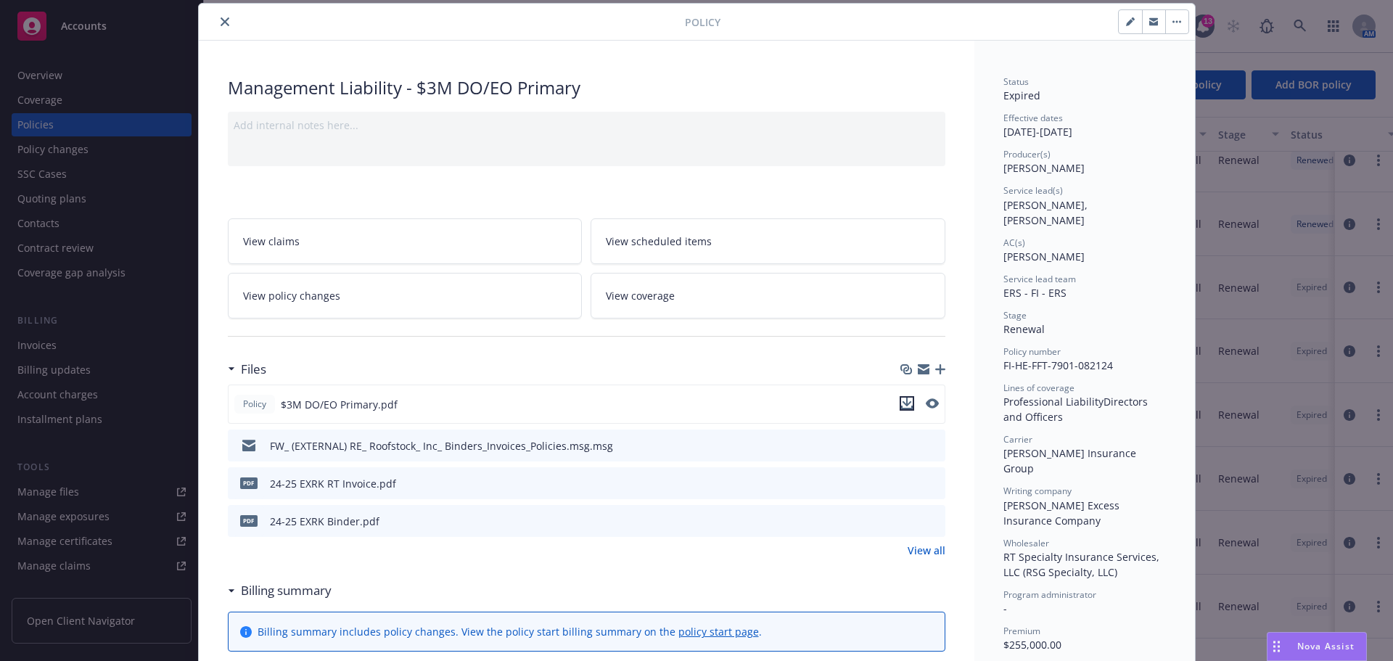
click at [902, 403] on icon "download file" at bounding box center [906, 402] width 9 height 9
click at [221, 17] on icon "close" at bounding box center [225, 21] width 9 height 9
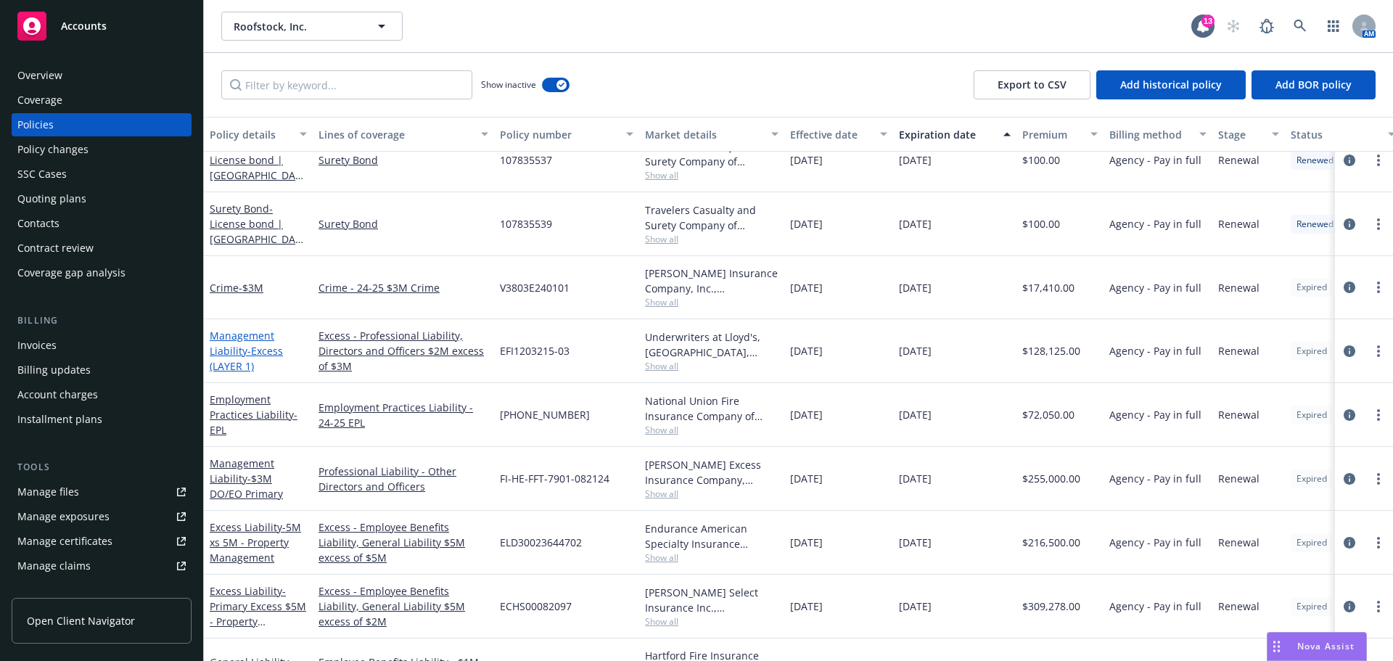
click at [237, 352] on link "Management Liability - Excess (LAYER 1)" at bounding box center [246, 351] width 73 height 44
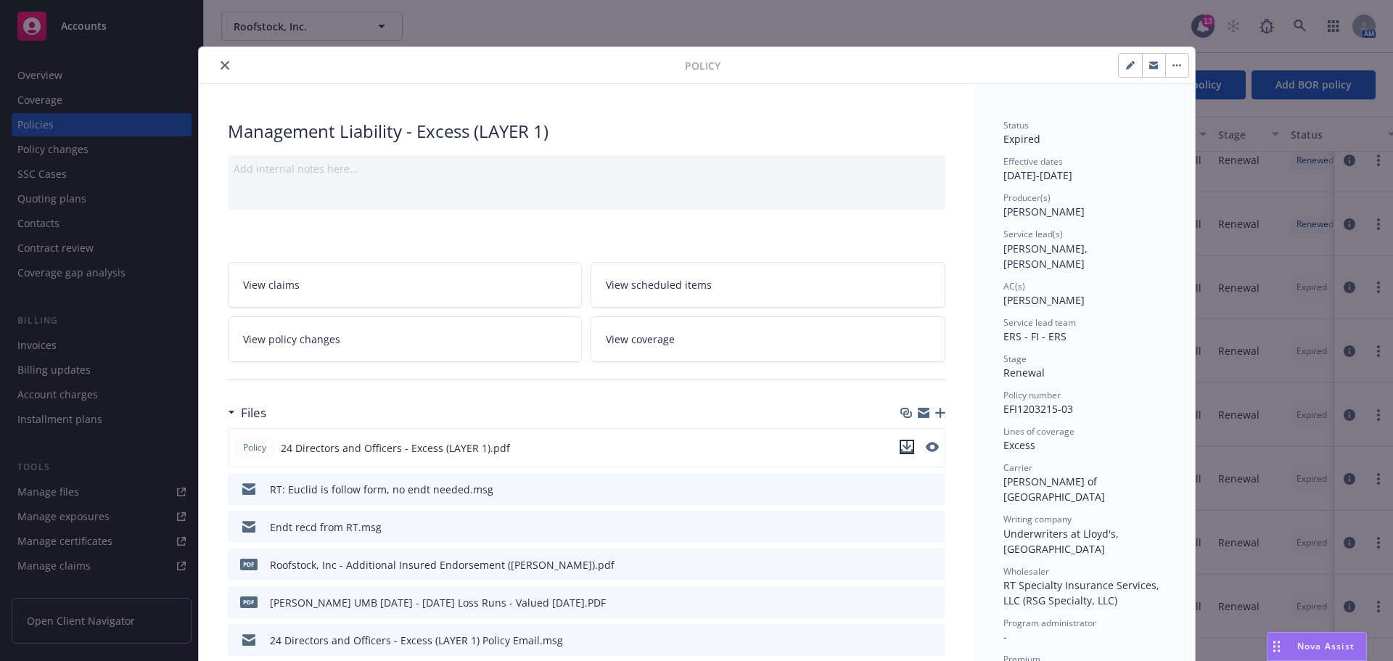
click at [901, 450] on icon "download file" at bounding box center [907, 447] width 12 height 12
click at [221, 71] on button "close" at bounding box center [224, 65] width 17 height 17
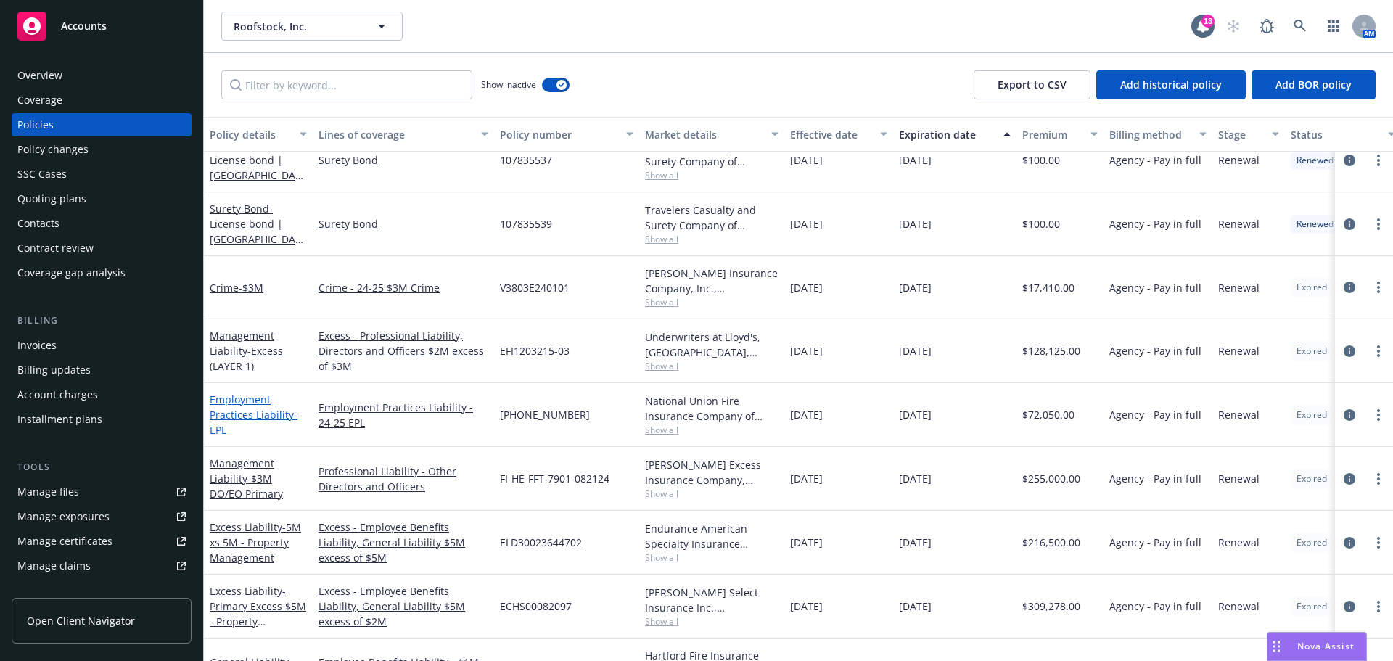
click at [260, 419] on link "Employment Practices Liability - EPL" at bounding box center [254, 414] width 88 height 44
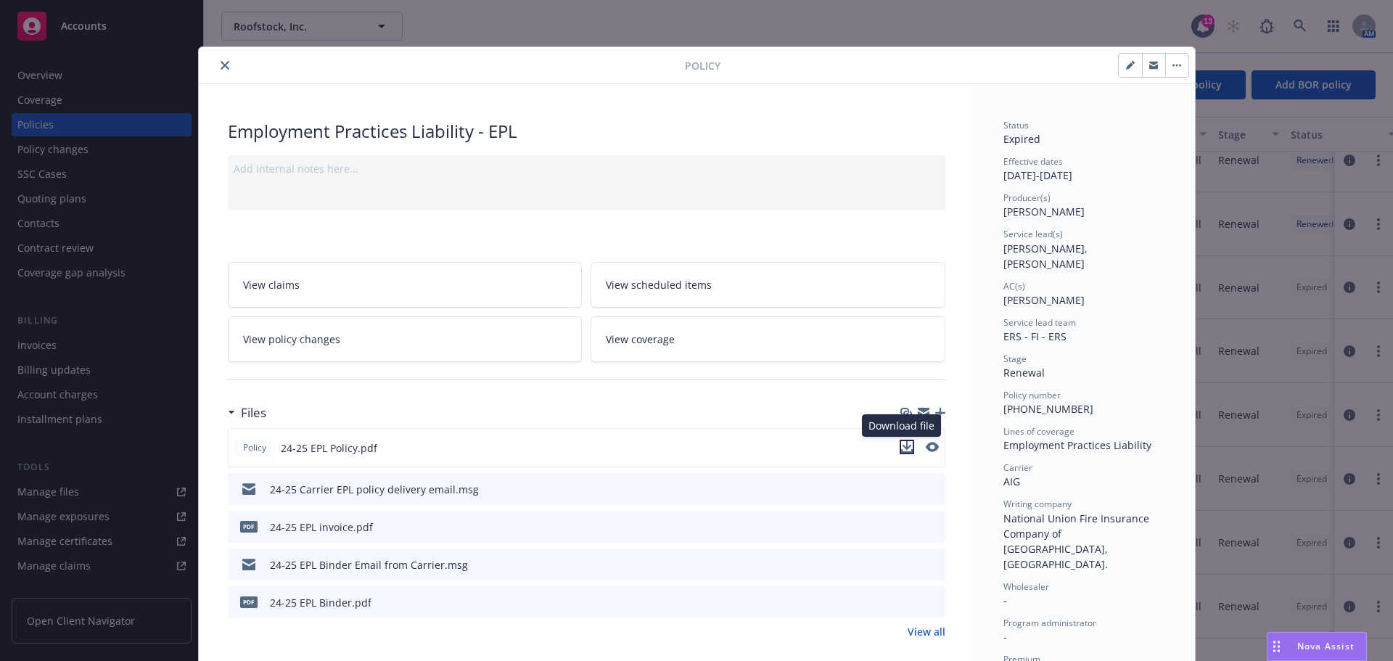
click at [902, 449] on icon "download file" at bounding box center [907, 447] width 12 height 12
click at [221, 65] on icon "close" at bounding box center [225, 65] width 9 height 9
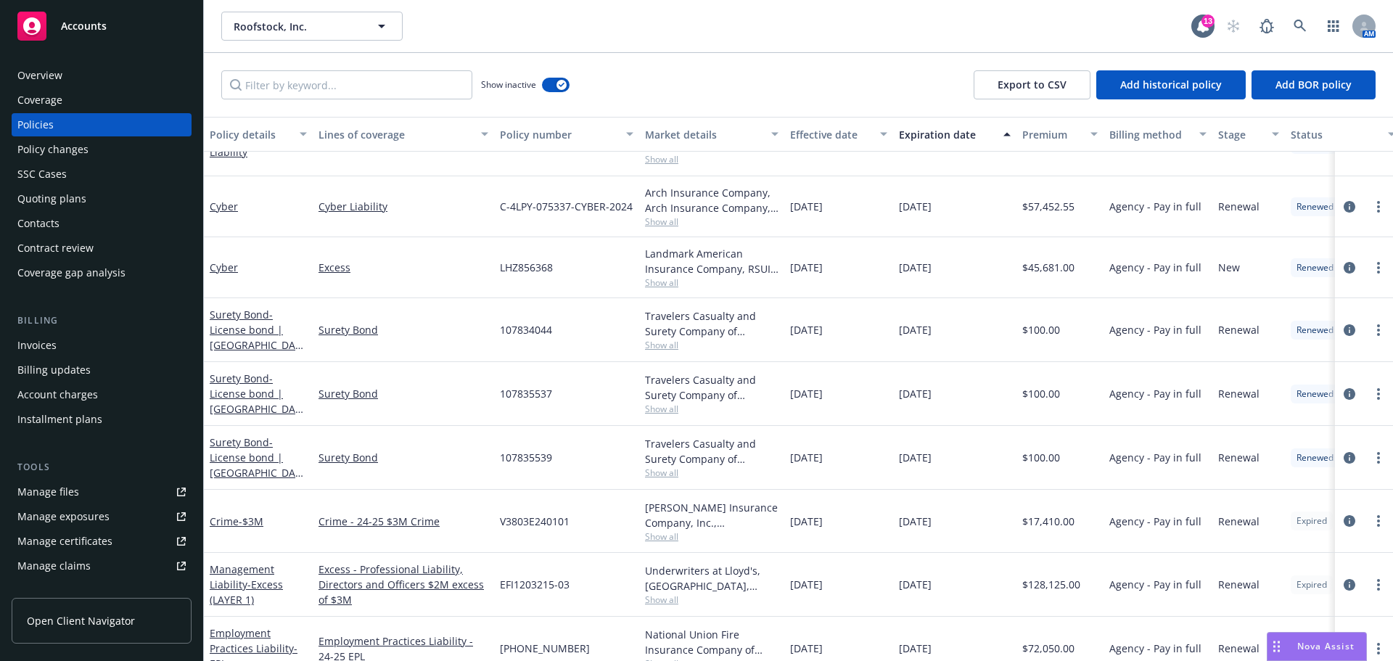
scroll to position [4498, 0]
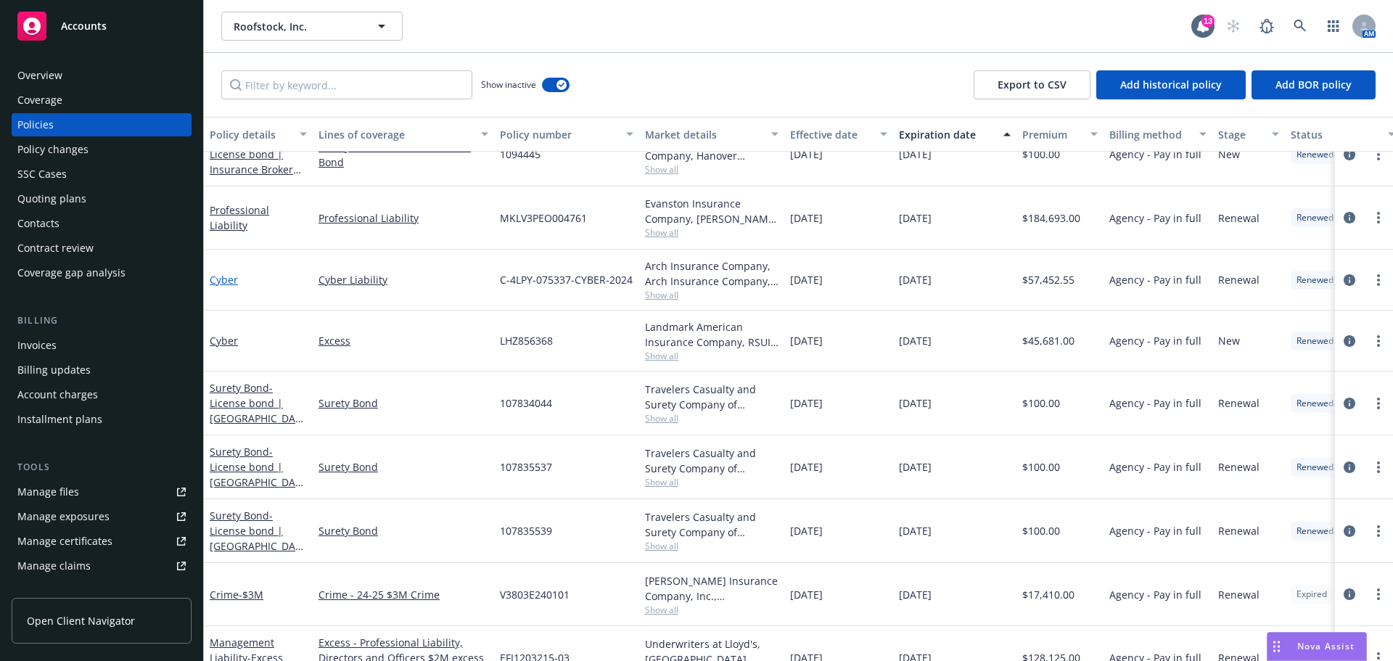
click at [228, 279] on link "Cyber" at bounding box center [224, 280] width 28 height 14
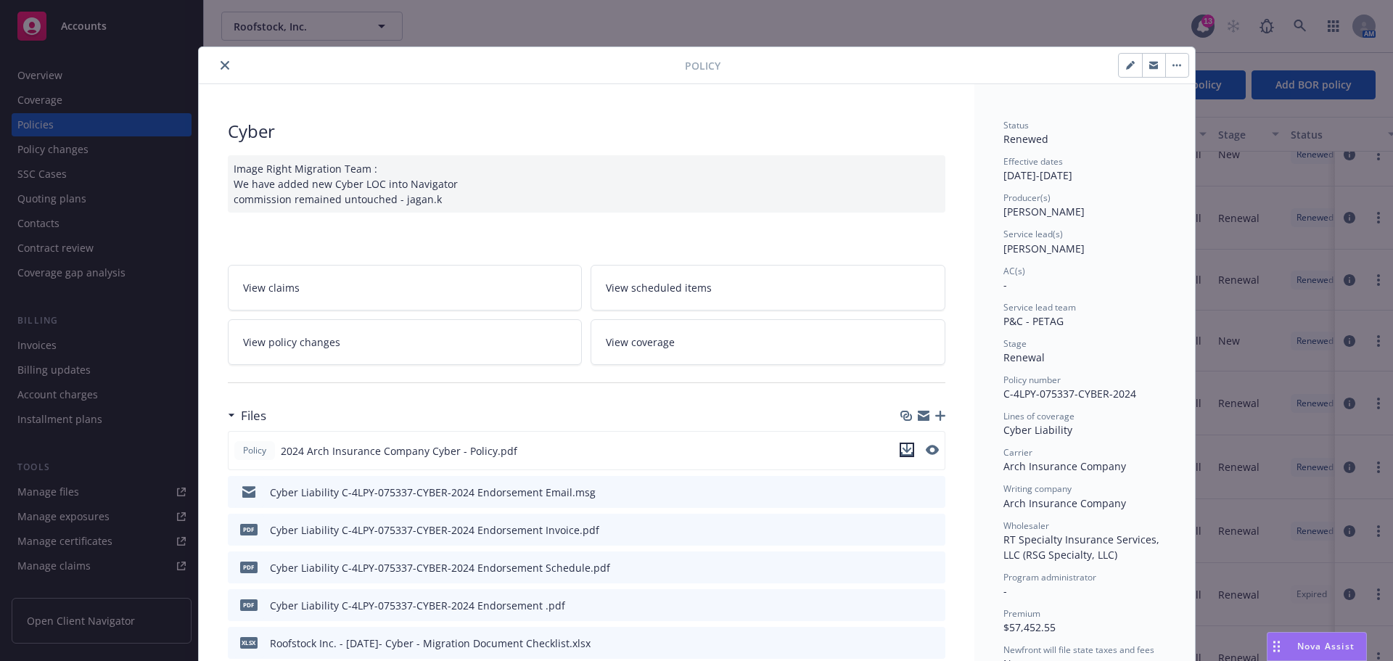
click at [905, 453] on icon "download file" at bounding box center [907, 450] width 12 height 12
click at [221, 67] on icon "close" at bounding box center [225, 65] width 9 height 9
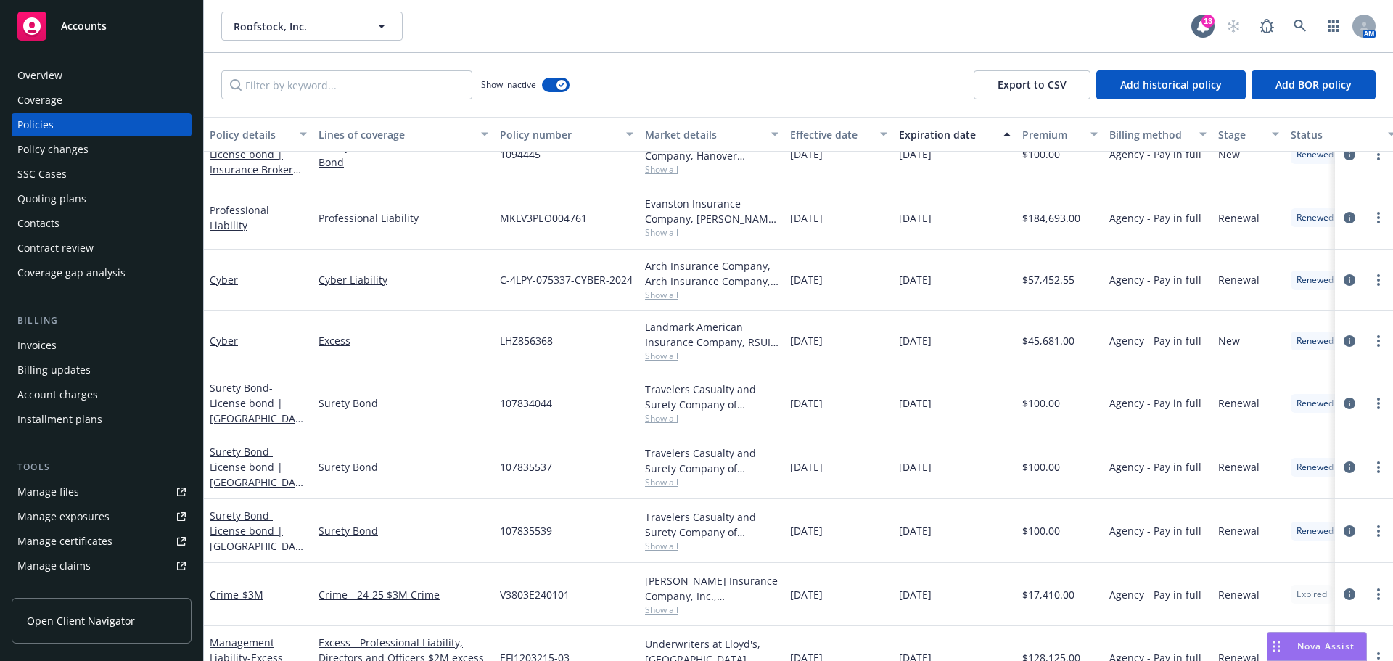
scroll to position [4643, 0]
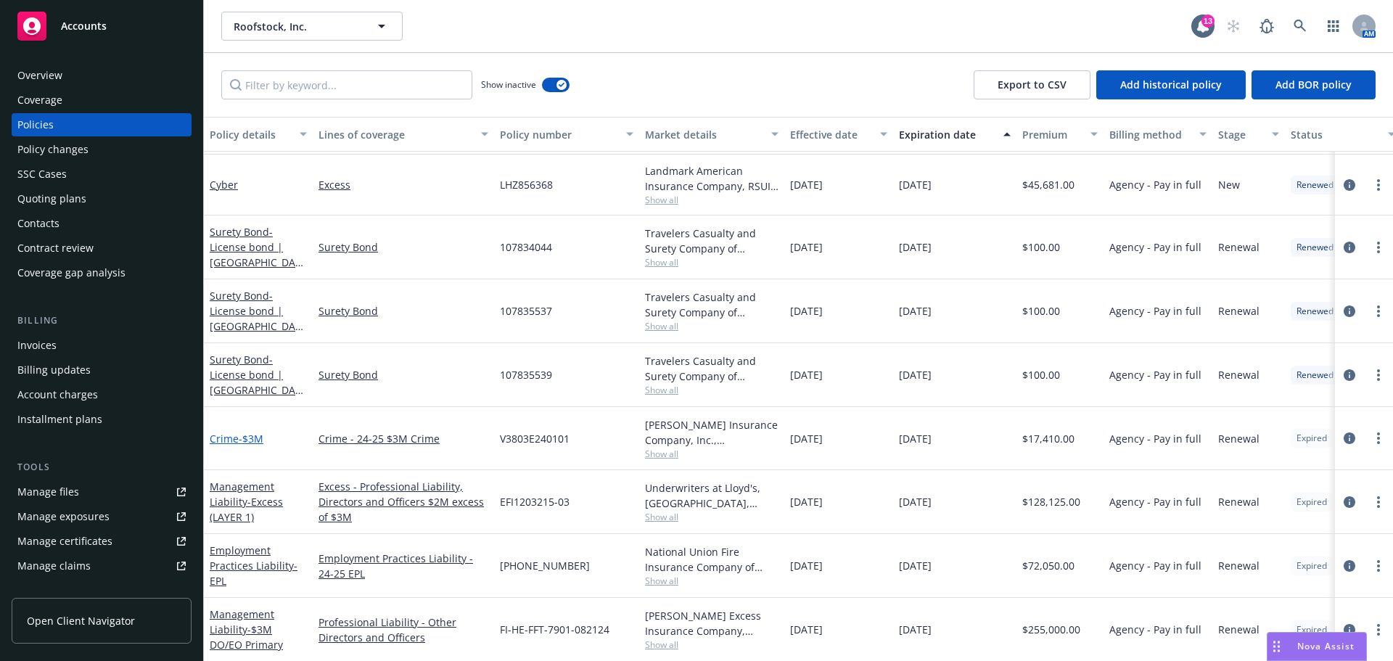
click at [255, 442] on span "- $3M" at bounding box center [251, 439] width 25 height 14
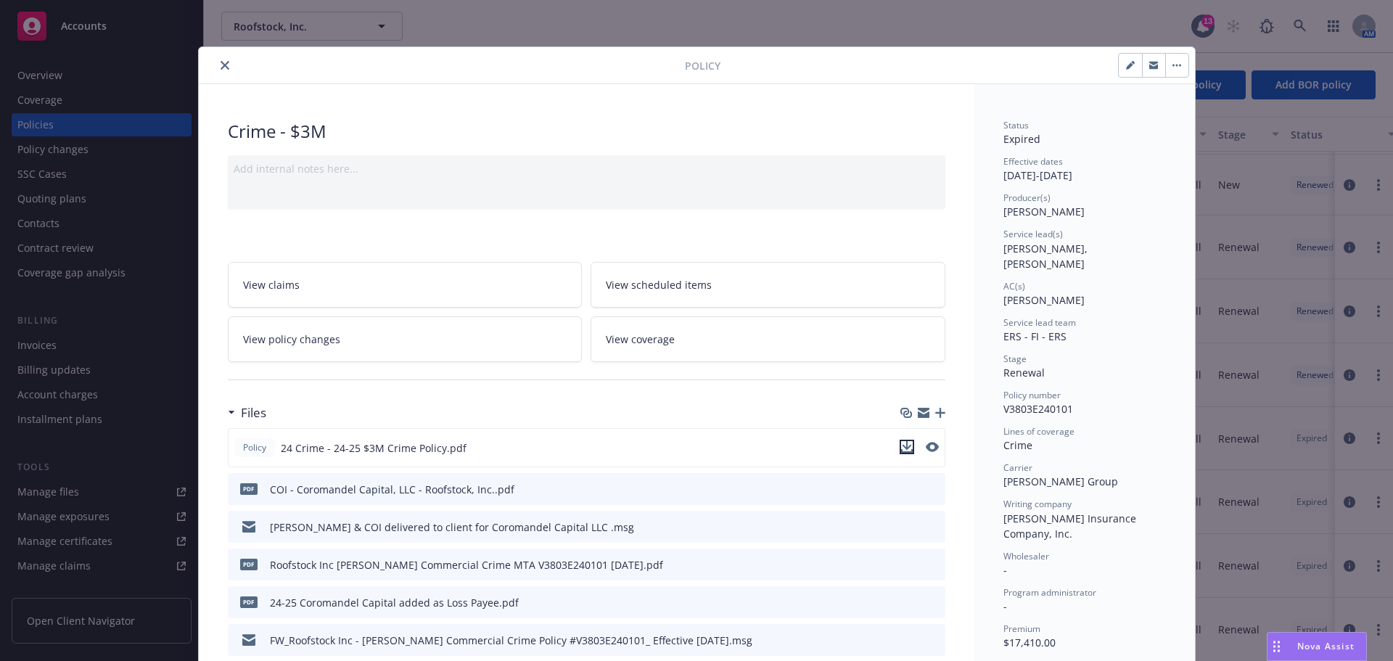
click at [902, 448] on icon "download file" at bounding box center [907, 447] width 12 height 12
click at [905, 444] on icon "download file" at bounding box center [907, 447] width 12 height 12
click at [221, 66] on icon "close" at bounding box center [225, 65] width 9 height 9
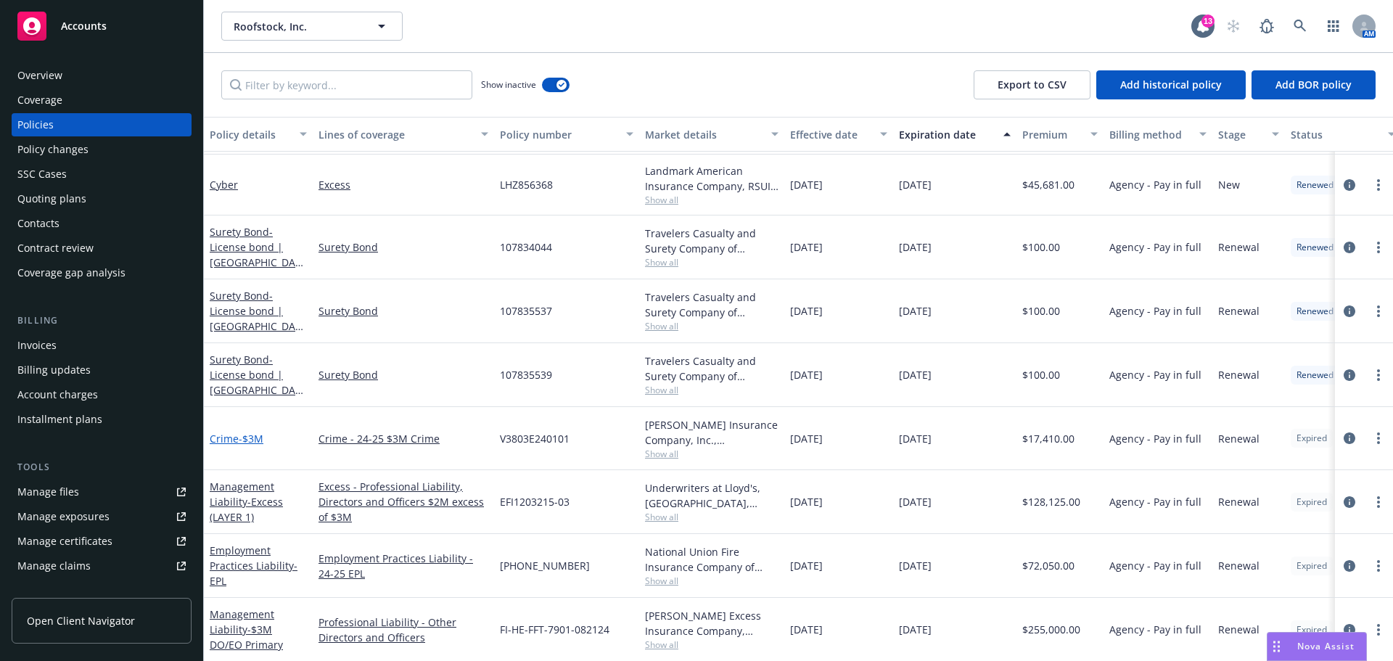
click at [244, 437] on span "- $3M" at bounding box center [251, 439] width 25 height 14
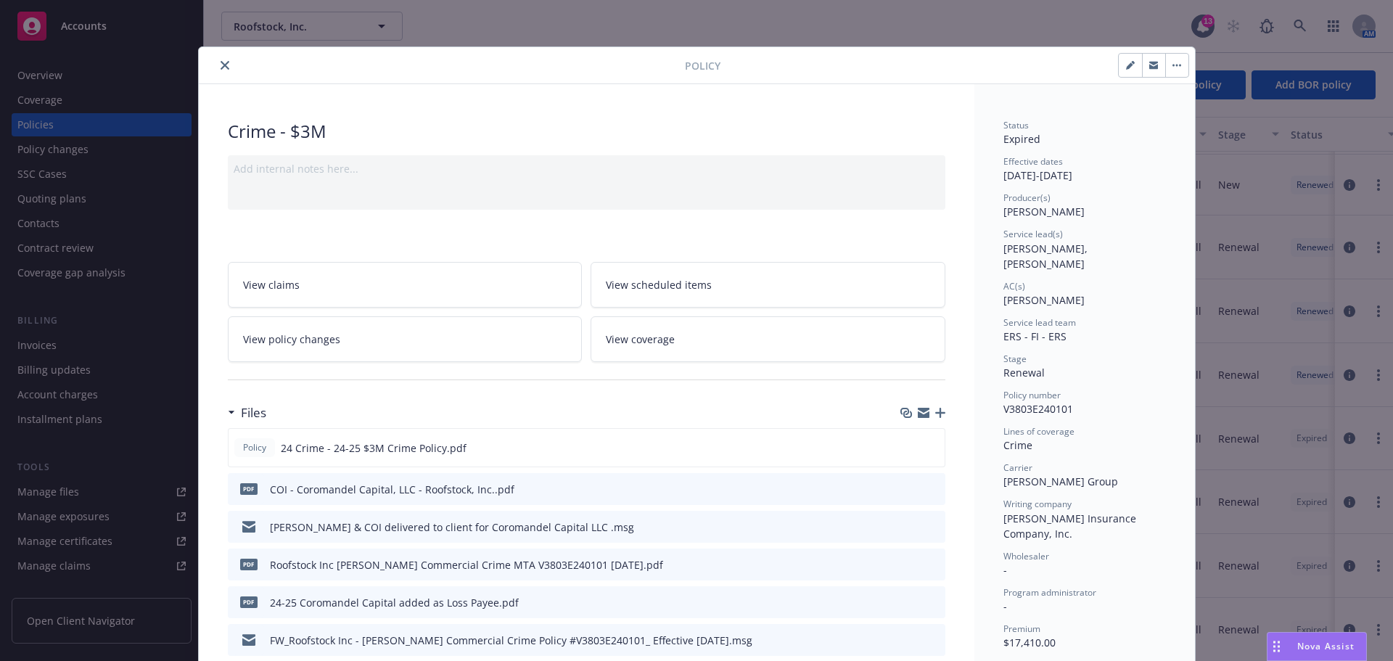
scroll to position [44, 0]
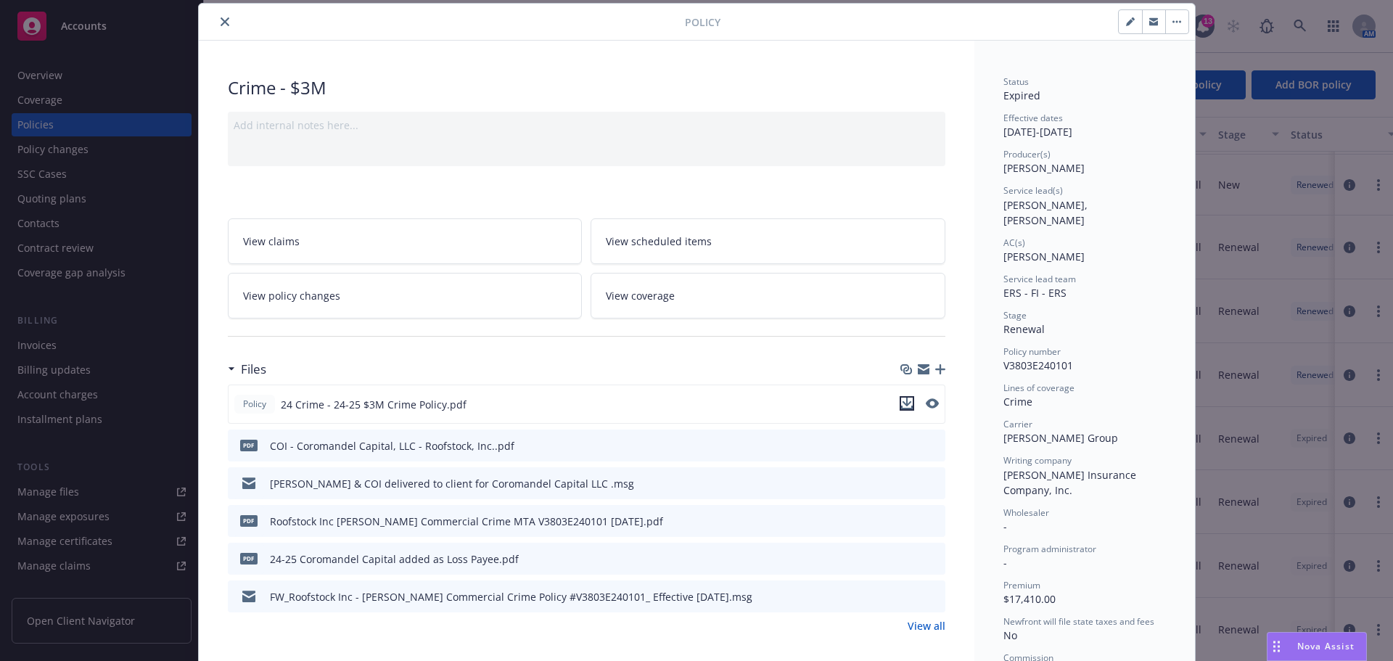
click at [902, 405] on icon "download file" at bounding box center [907, 404] width 12 height 12
